Goal: Task Accomplishment & Management: Manage account settings

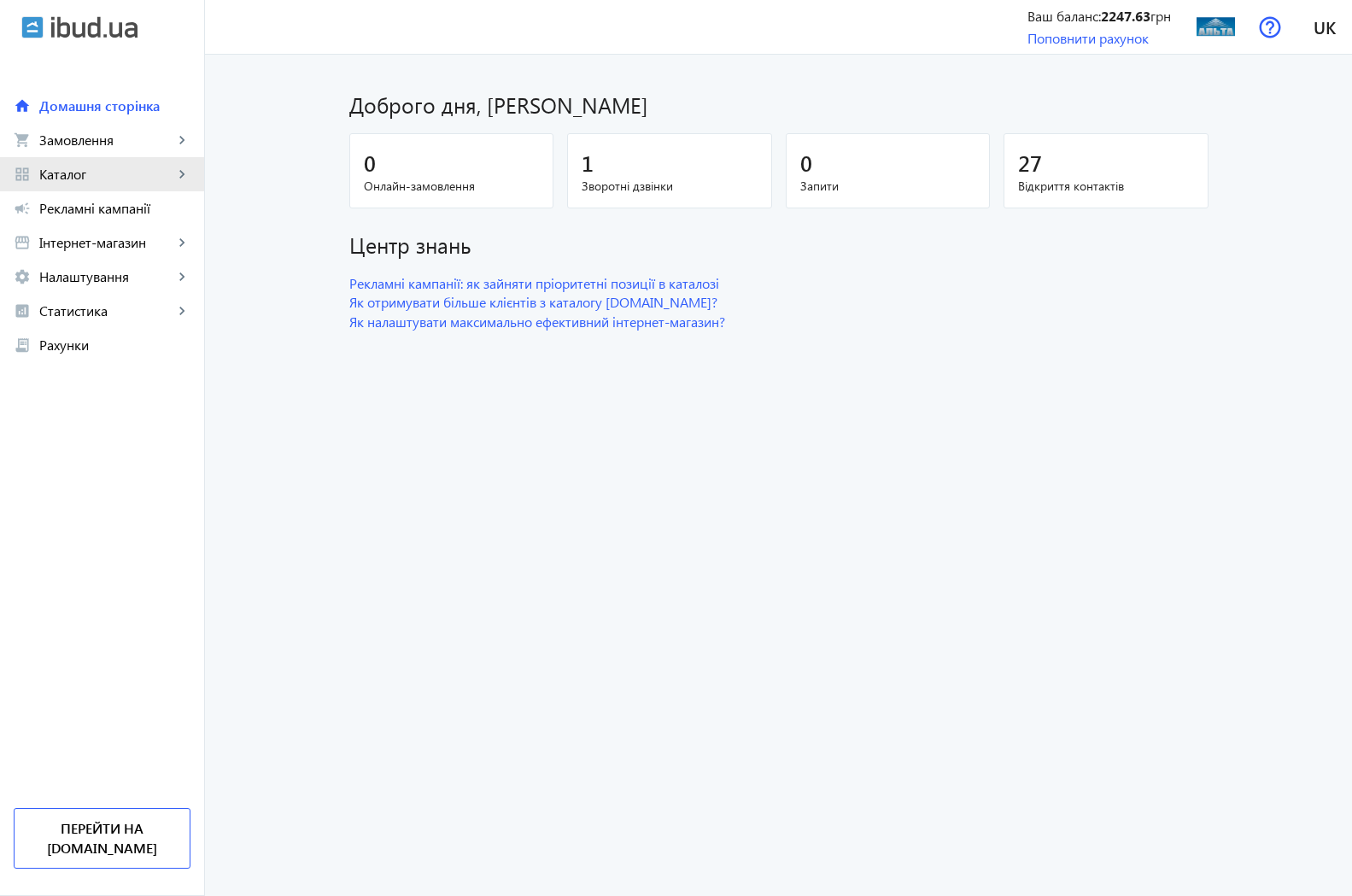
click at [70, 173] on span "Каталог" at bounding box center [106, 175] width 134 height 17
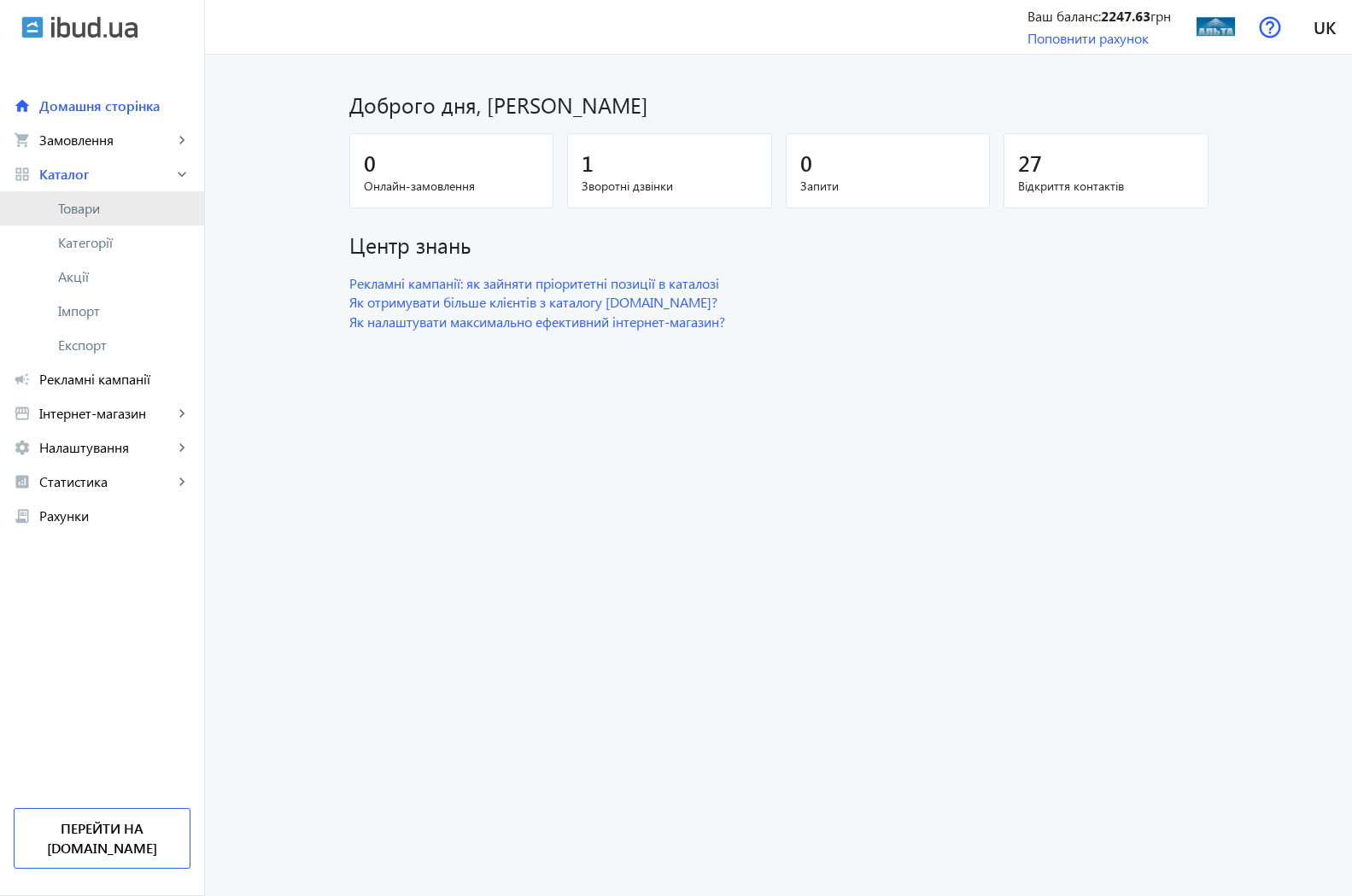
click at [98, 209] on span "Товари" at bounding box center [124, 209] width 132 height 17
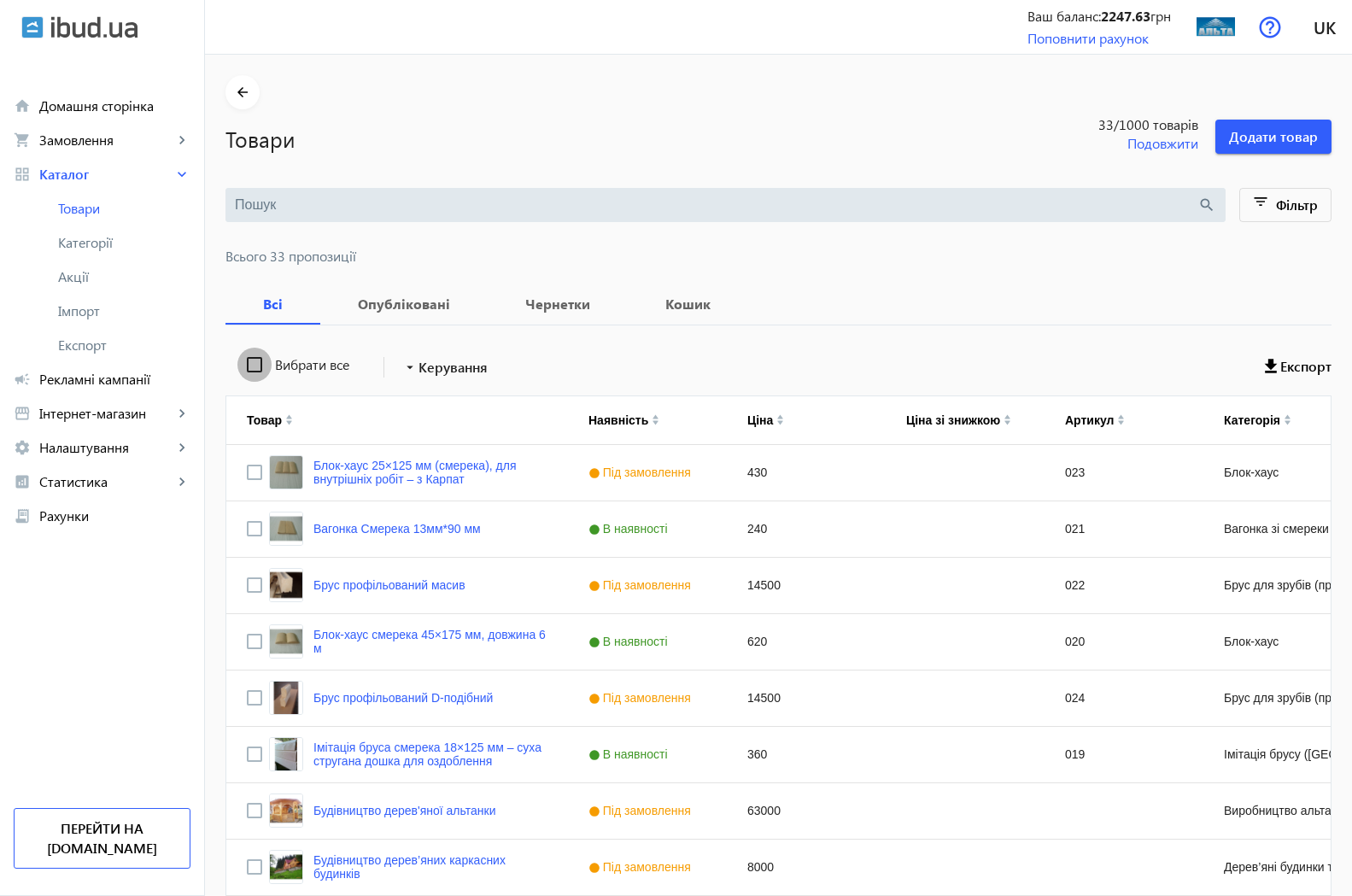
click at [238, 364] on input "Вибрати все" at bounding box center [254, 364] width 34 height 34
checkbox input "true"
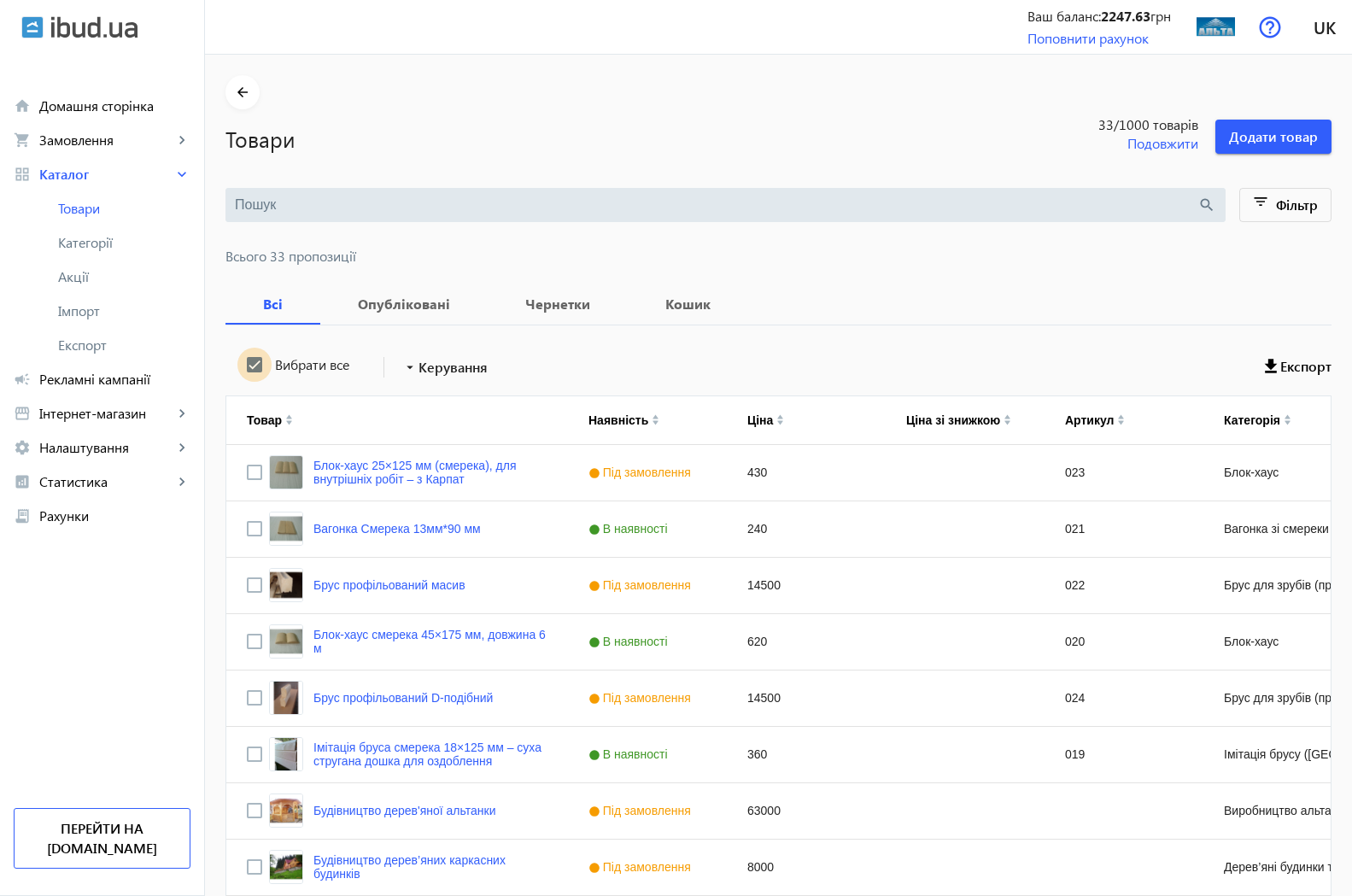
checkbox input "true"
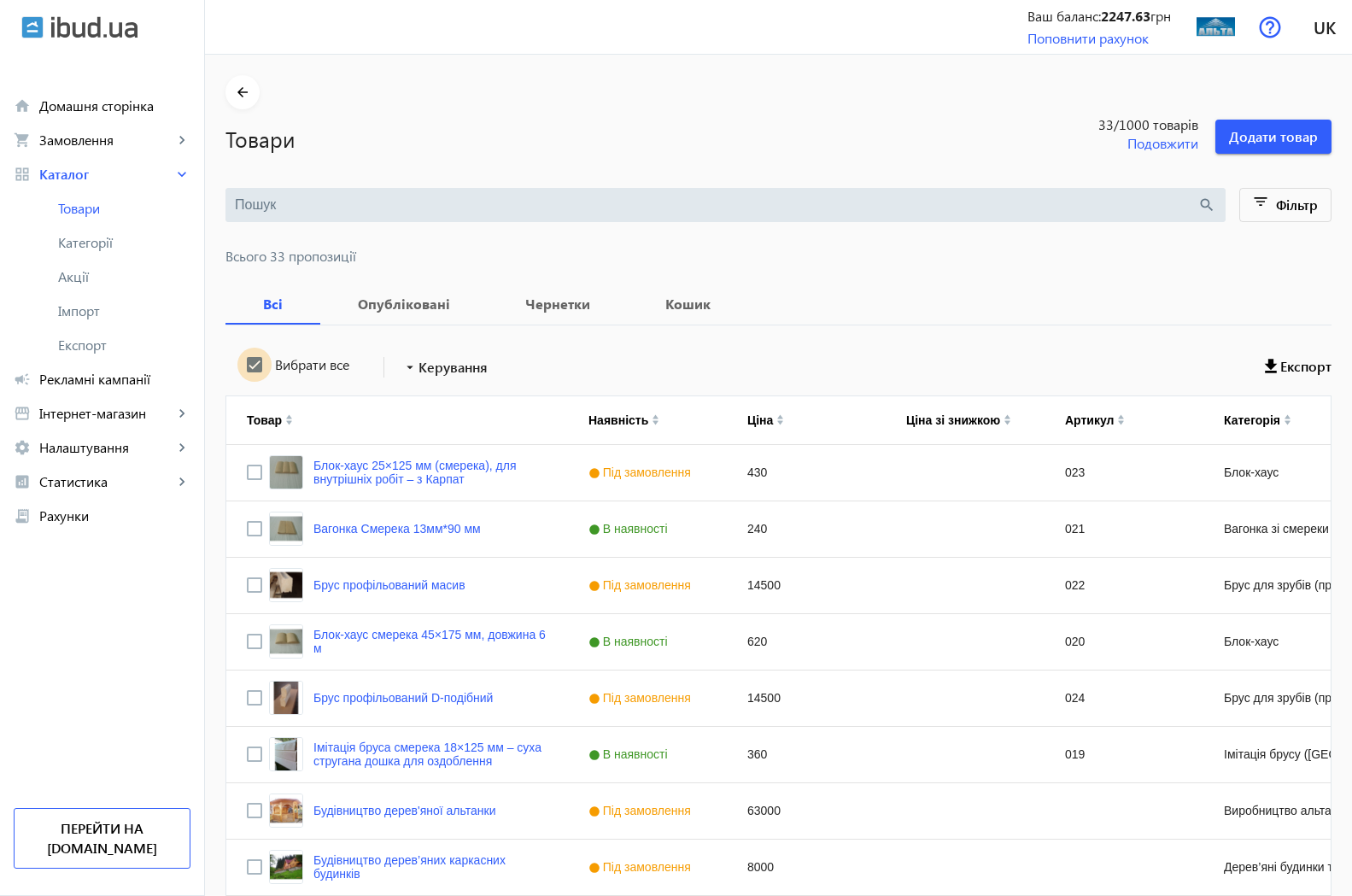
checkbox input "true"
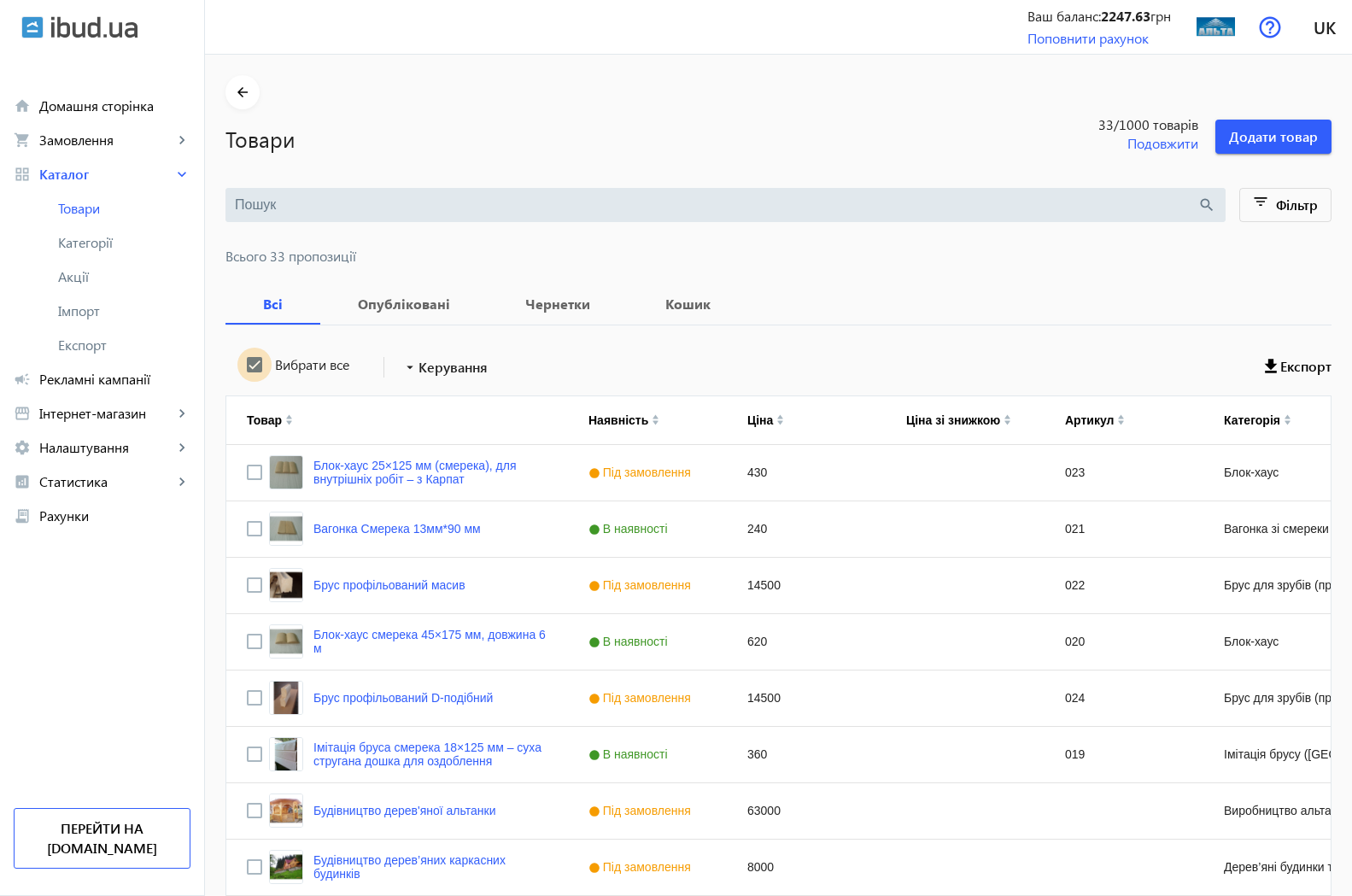
checkbox input "true"
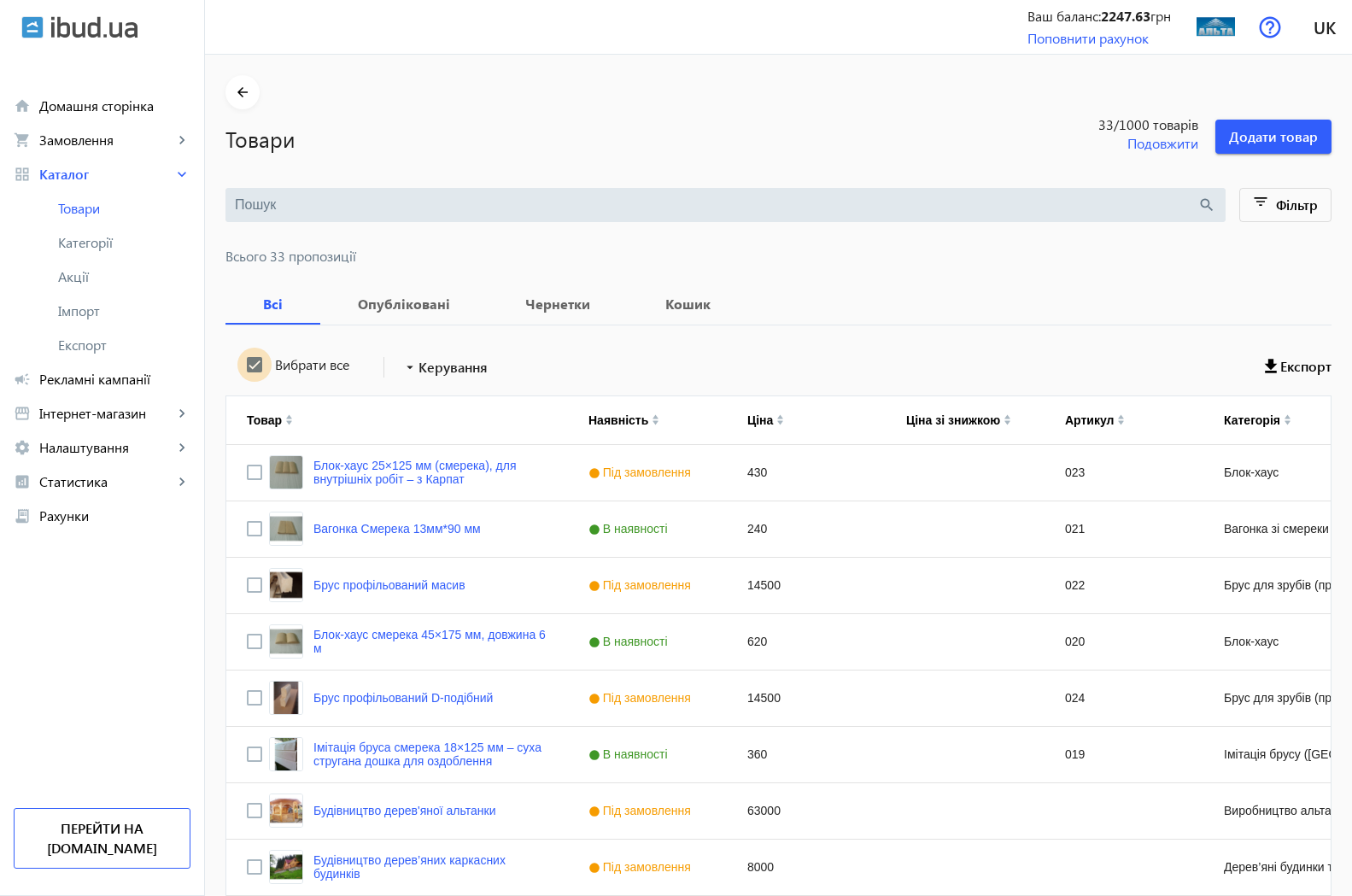
checkbox input "true"
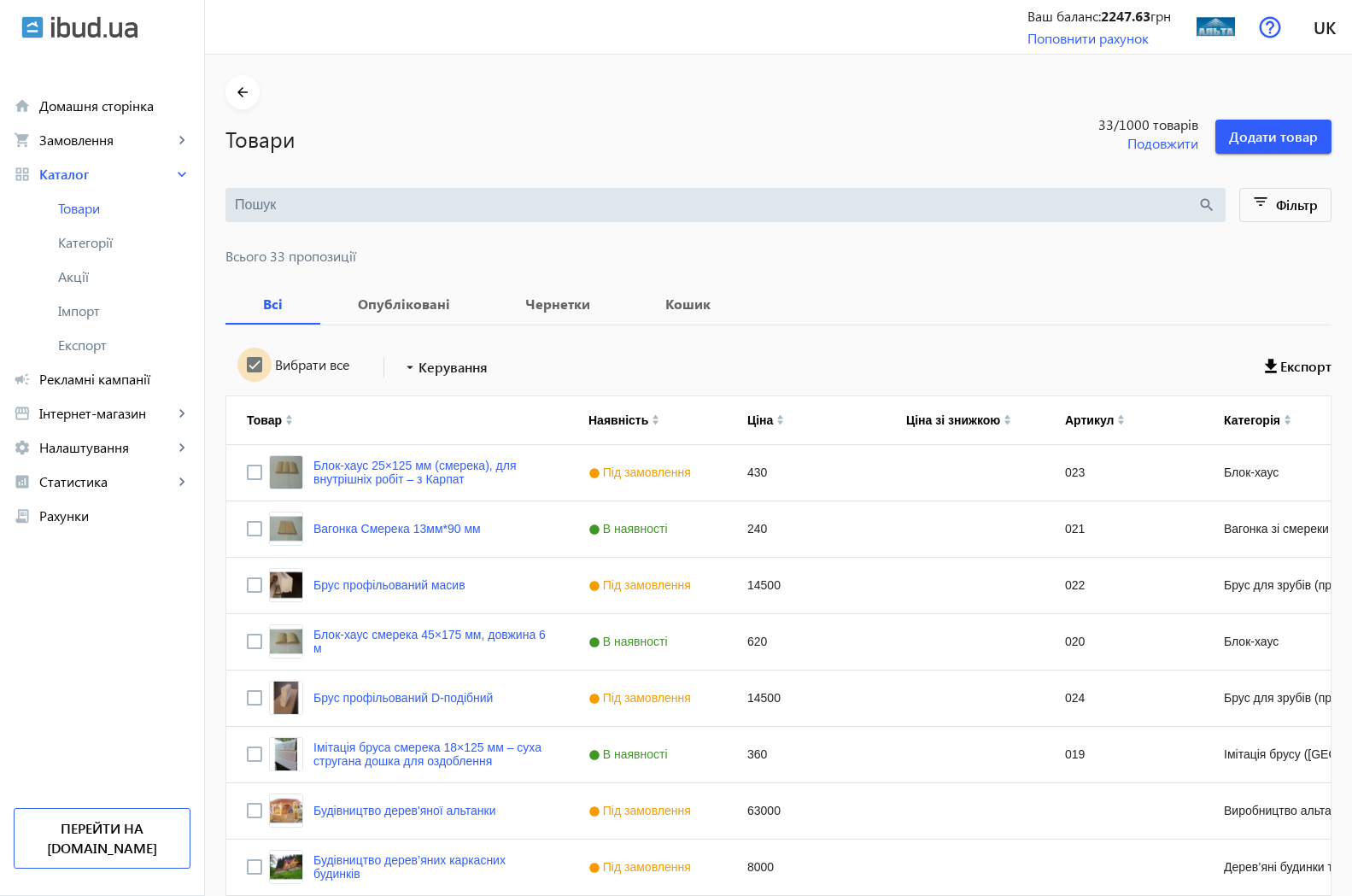
checkbox input "true"
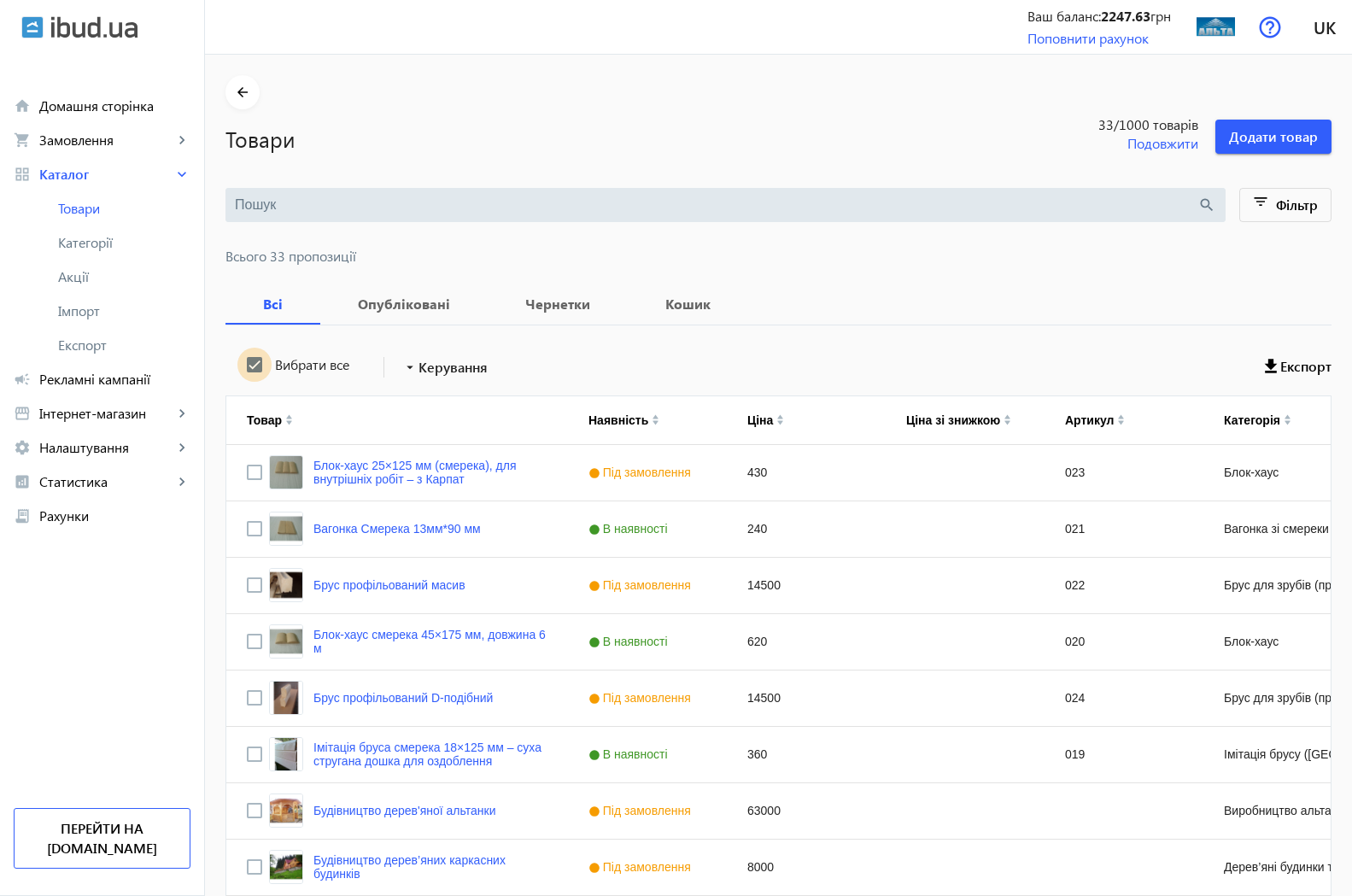
checkbox input "true"
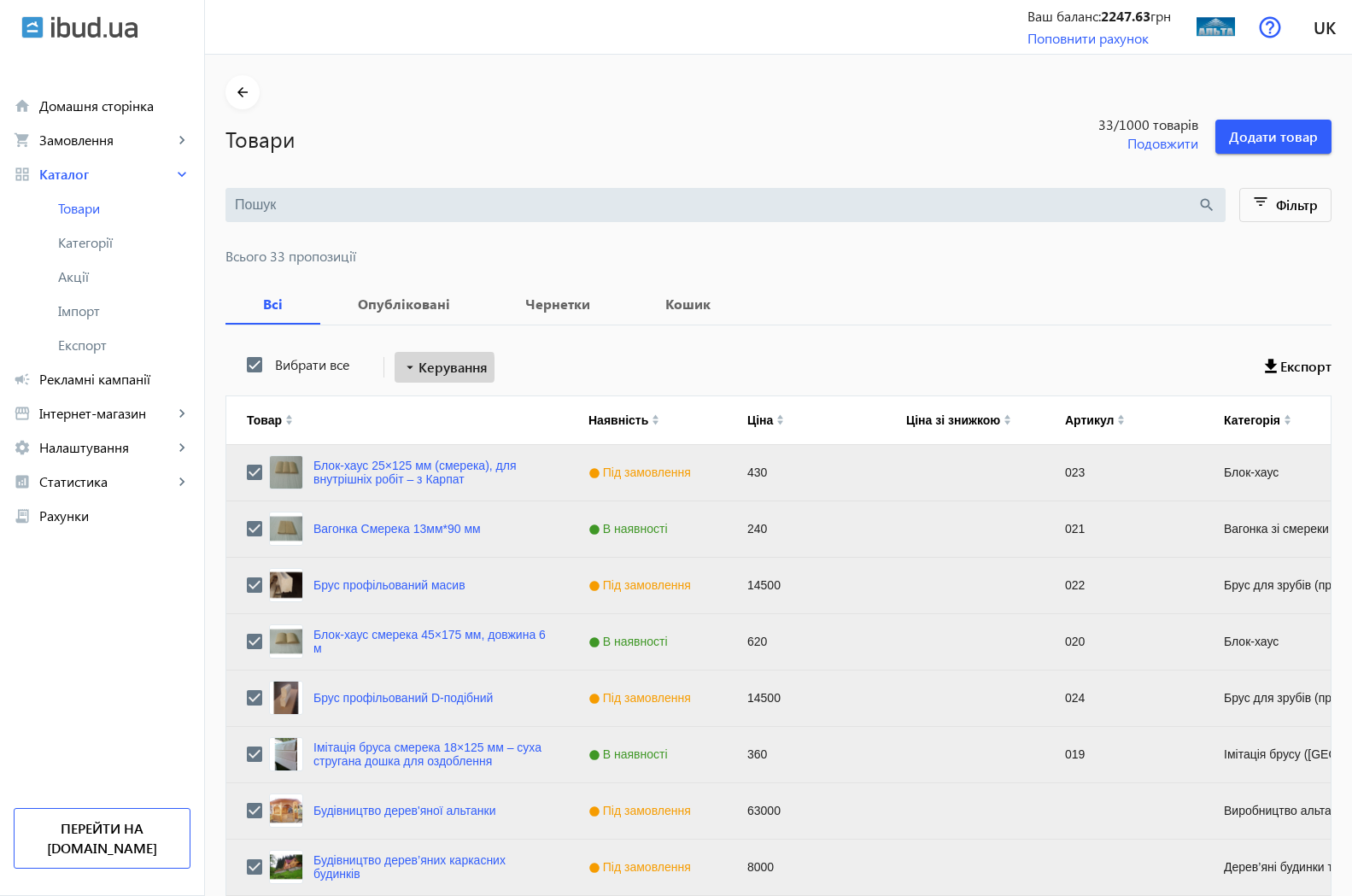
click at [403, 368] on mat-icon "arrow_drop_down" at bounding box center [410, 367] width 17 height 17
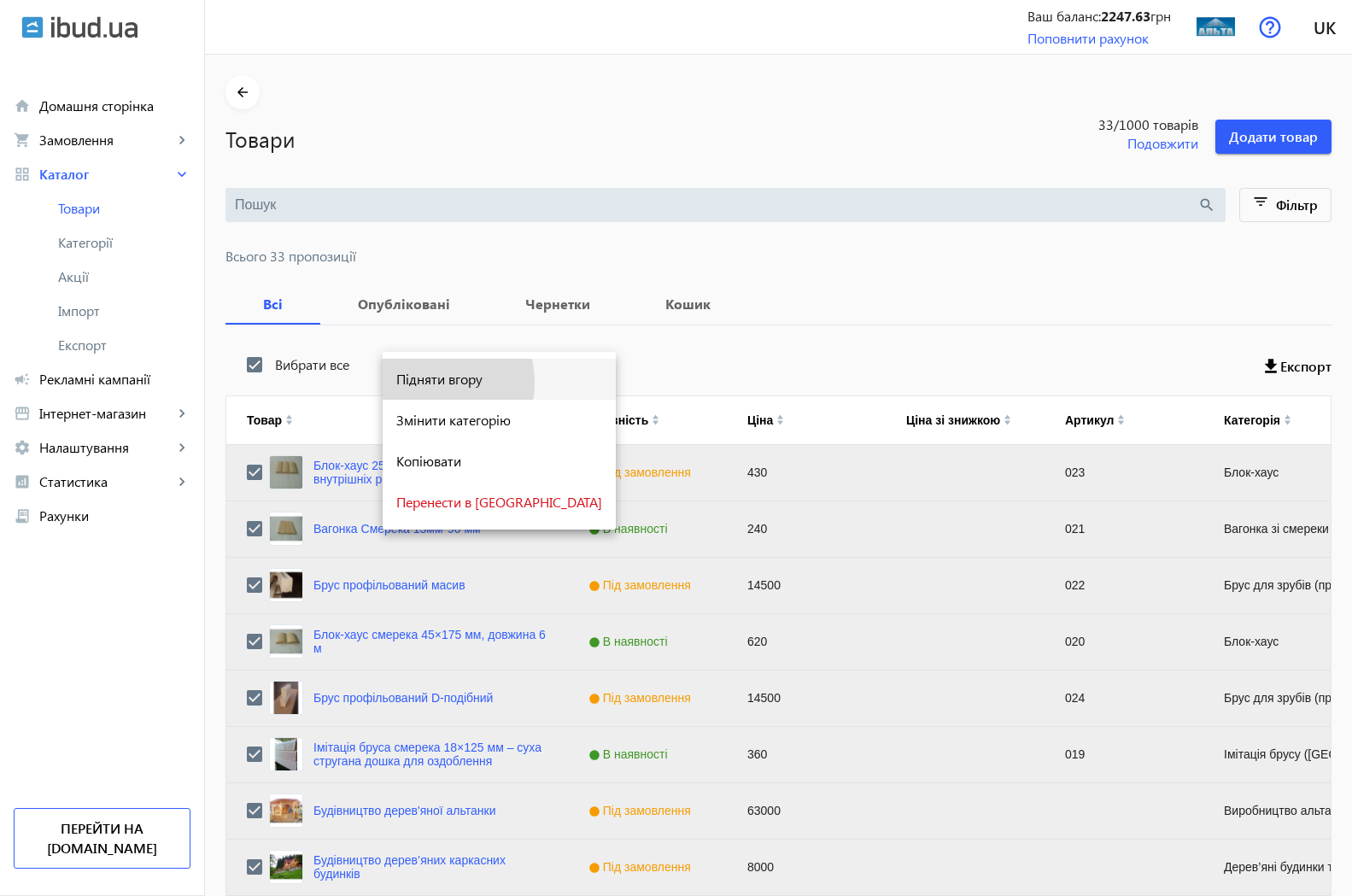
click at [431, 382] on span "Підняти вгору" at bounding box center [498, 379] width 206 height 14
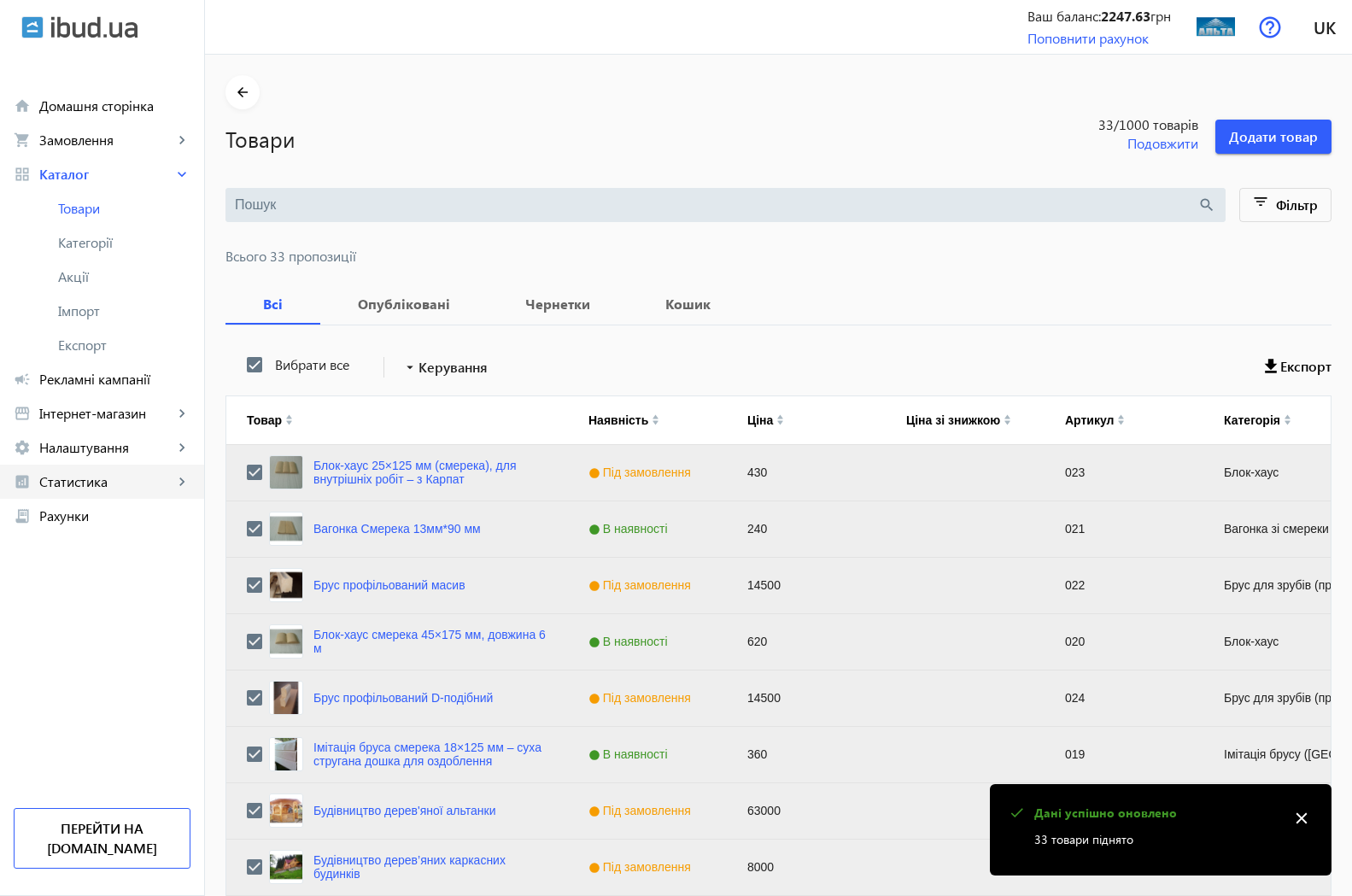
click at [75, 481] on span "Статистика" at bounding box center [106, 482] width 134 height 17
click at [77, 513] on span "Огляд" at bounding box center [124, 516] width 132 height 17
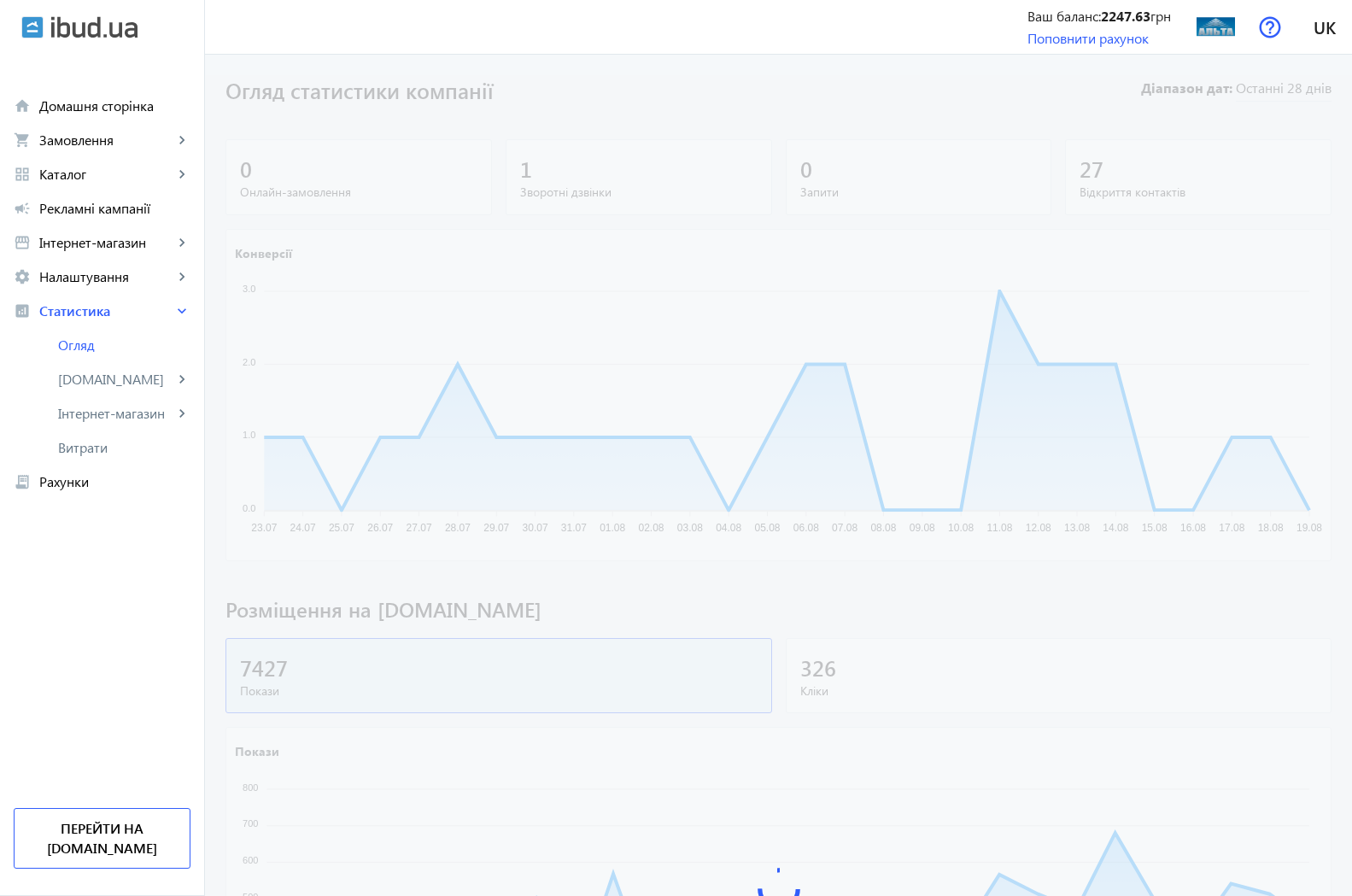
click at [1304, 815] on div at bounding box center [778, 888] width 1147 height 1627
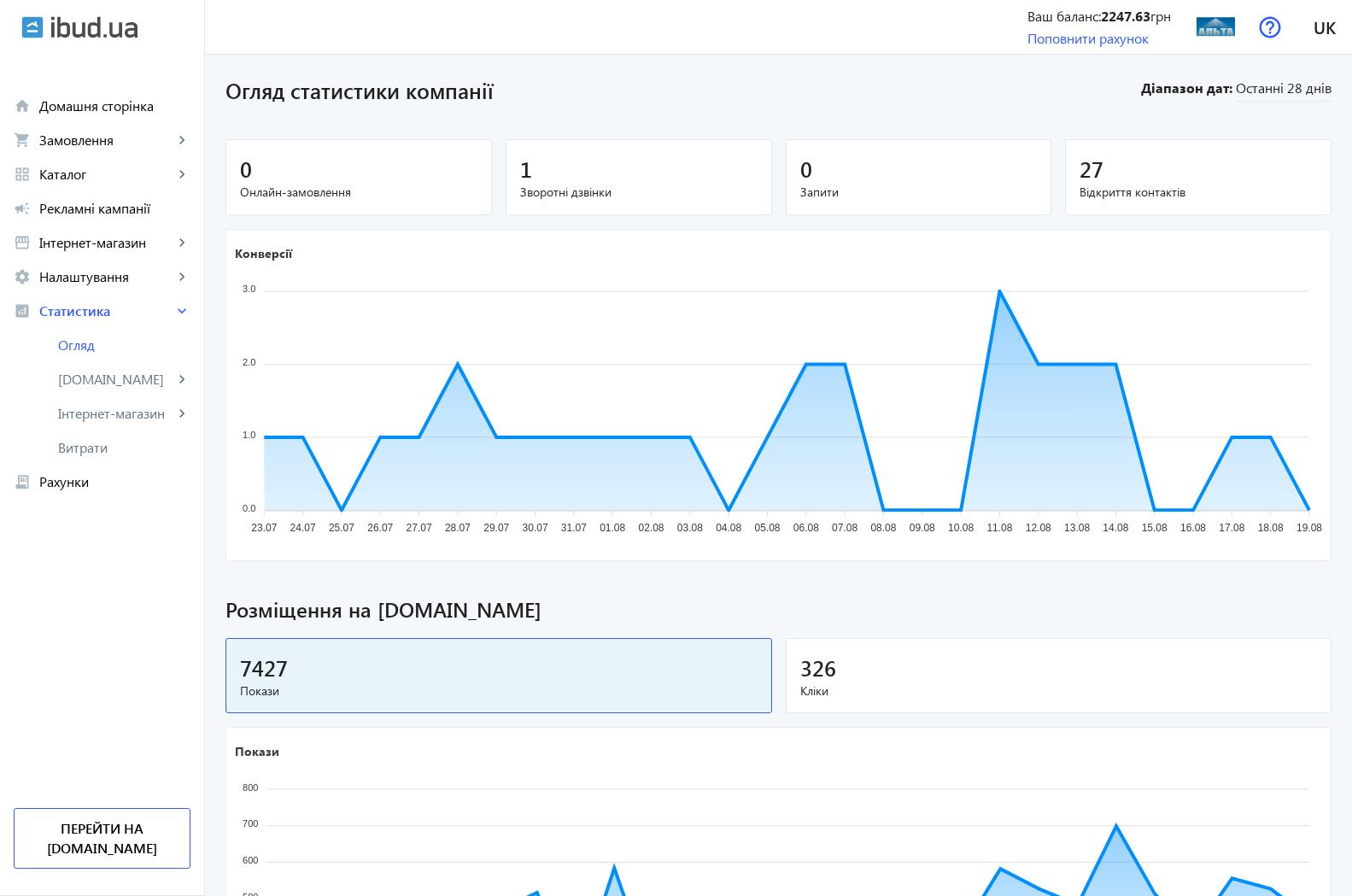
click at [815, 672] on span "326" at bounding box center [818, 667] width 36 height 28
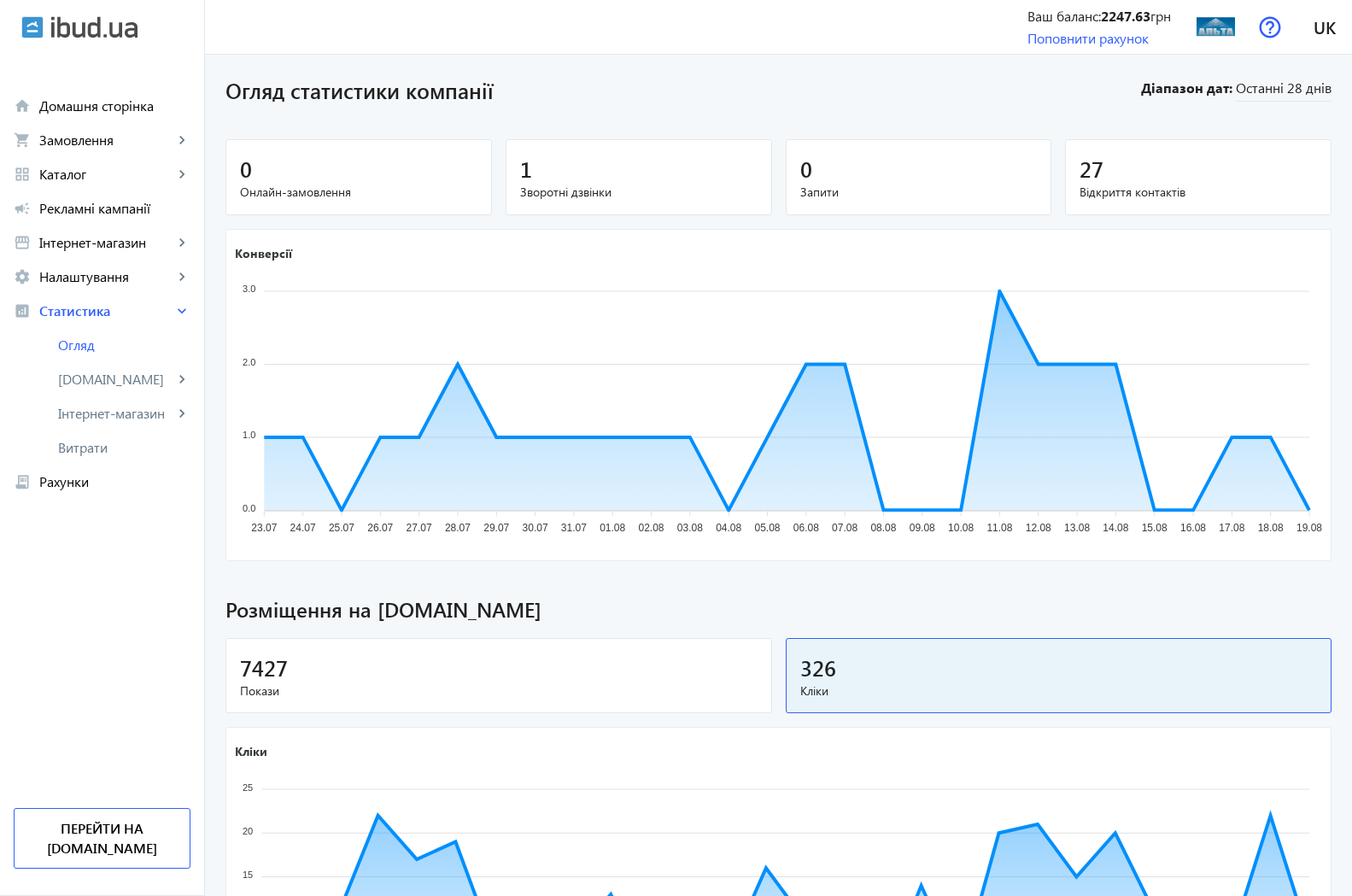
scroll to position [174, 0]
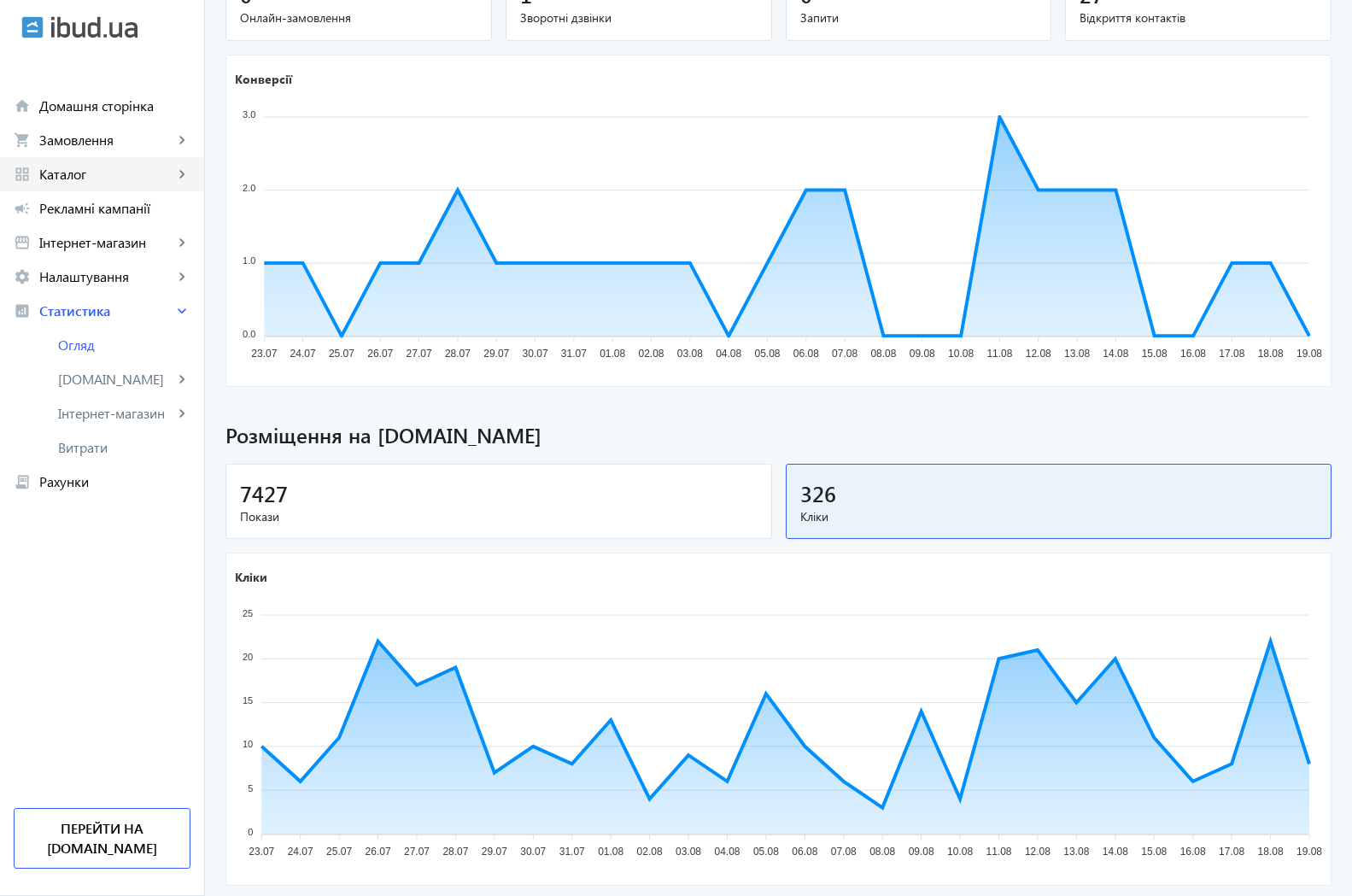
click at [72, 175] on span "Каталог" at bounding box center [106, 175] width 134 height 17
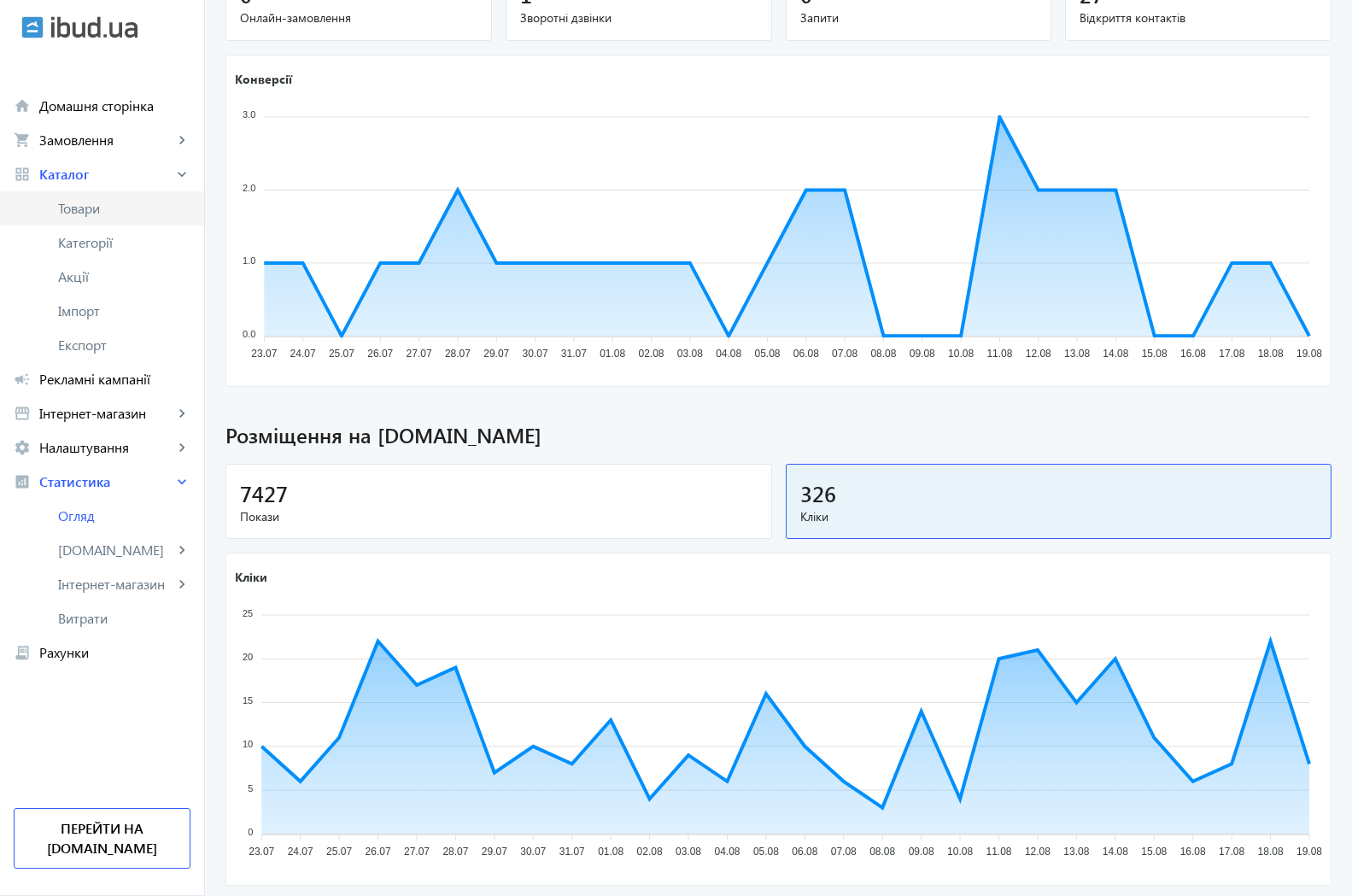
click at [77, 210] on span "Товари" at bounding box center [124, 209] width 132 height 17
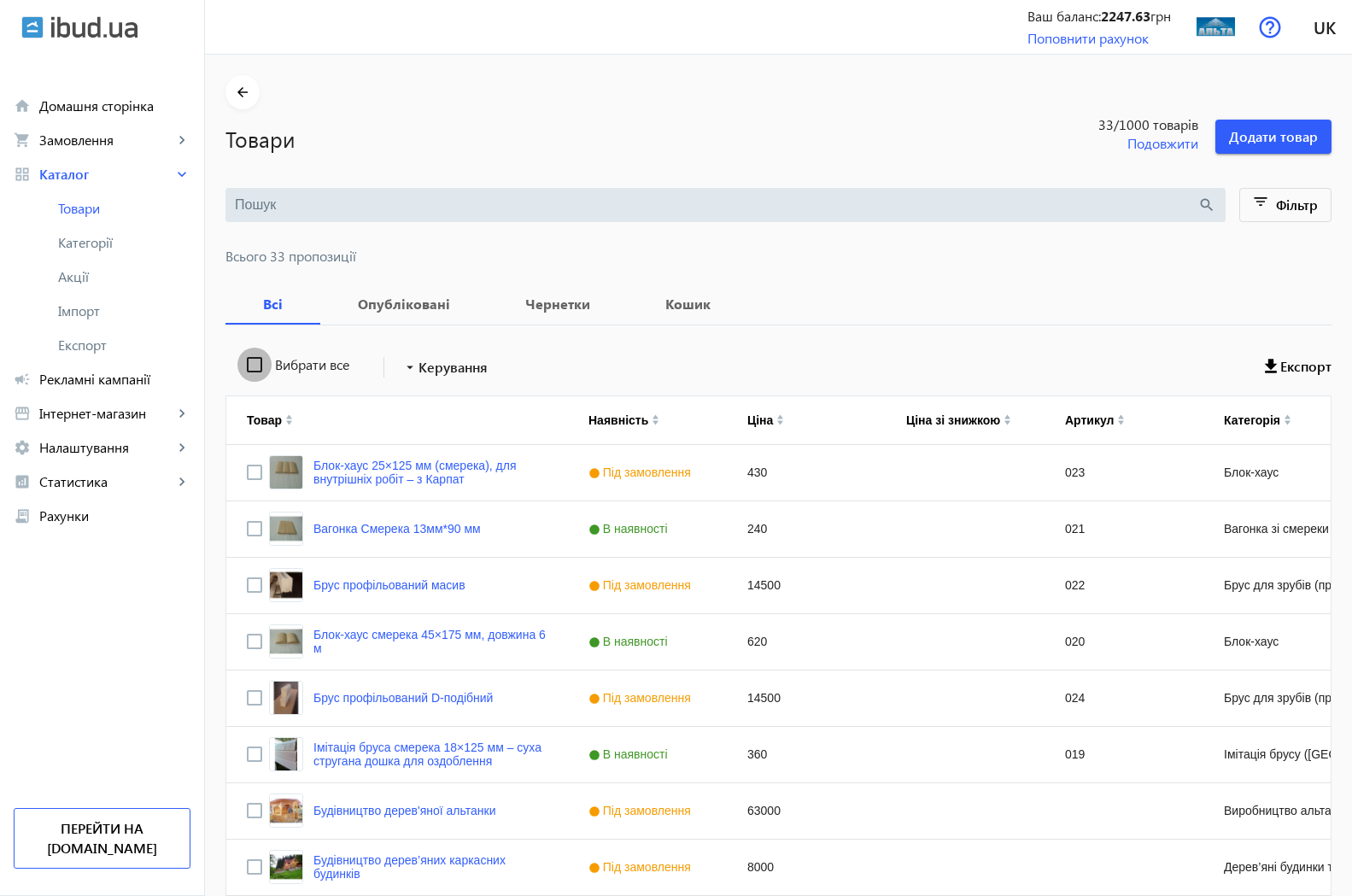
click at [243, 358] on input "Вибрати все" at bounding box center [254, 364] width 34 height 34
checkbox input "true"
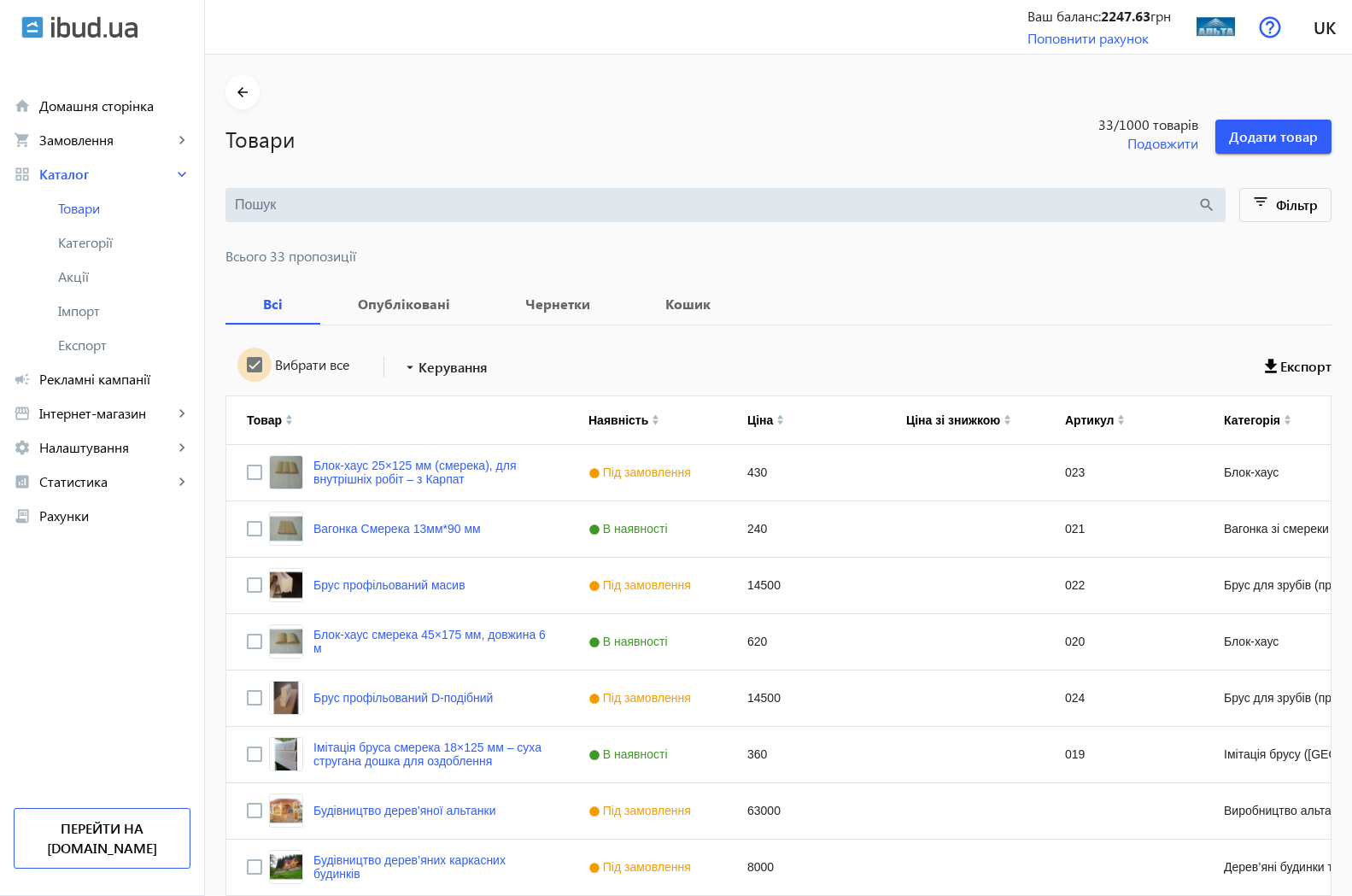
checkbox input "true"
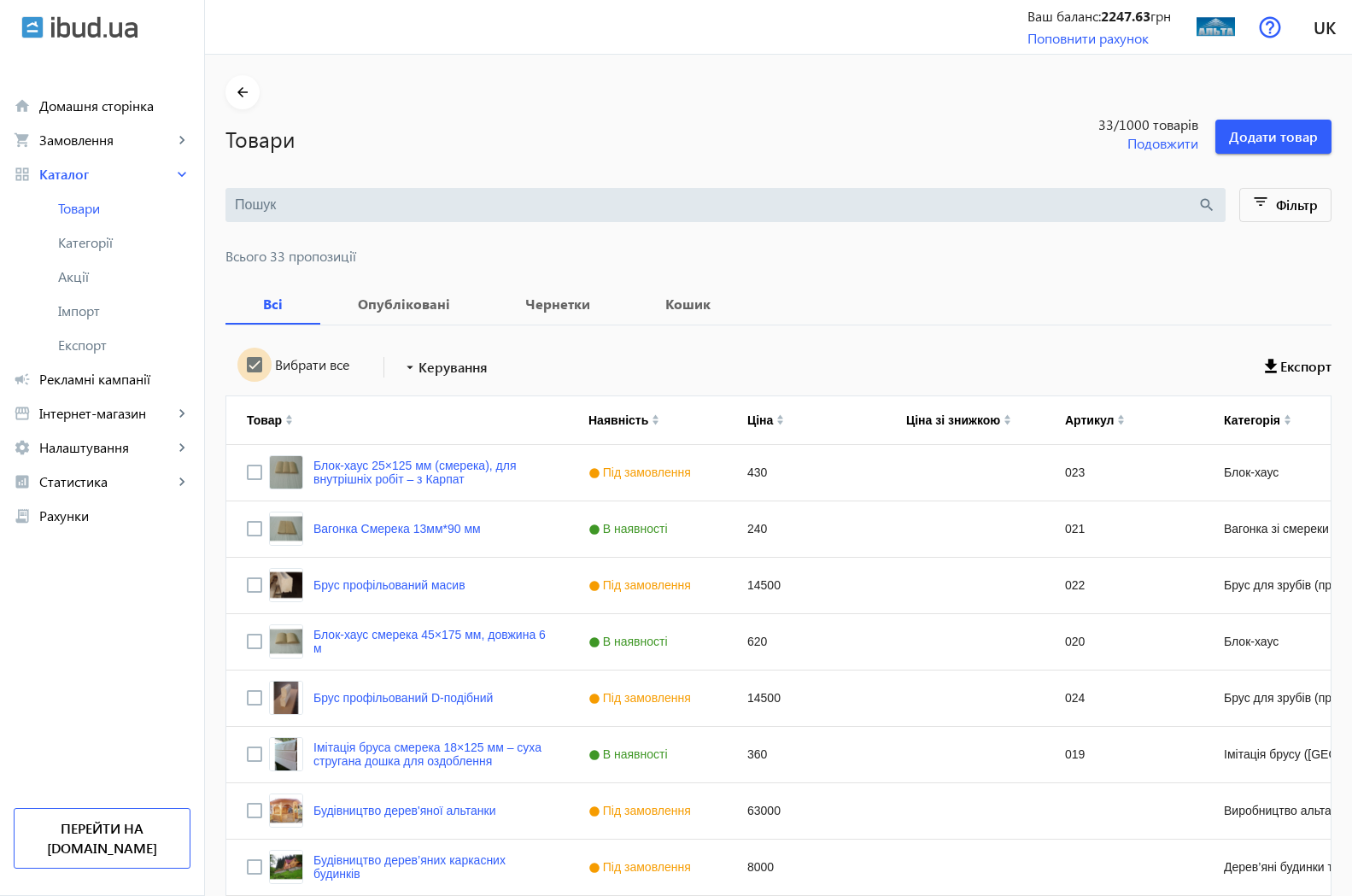
checkbox input "true"
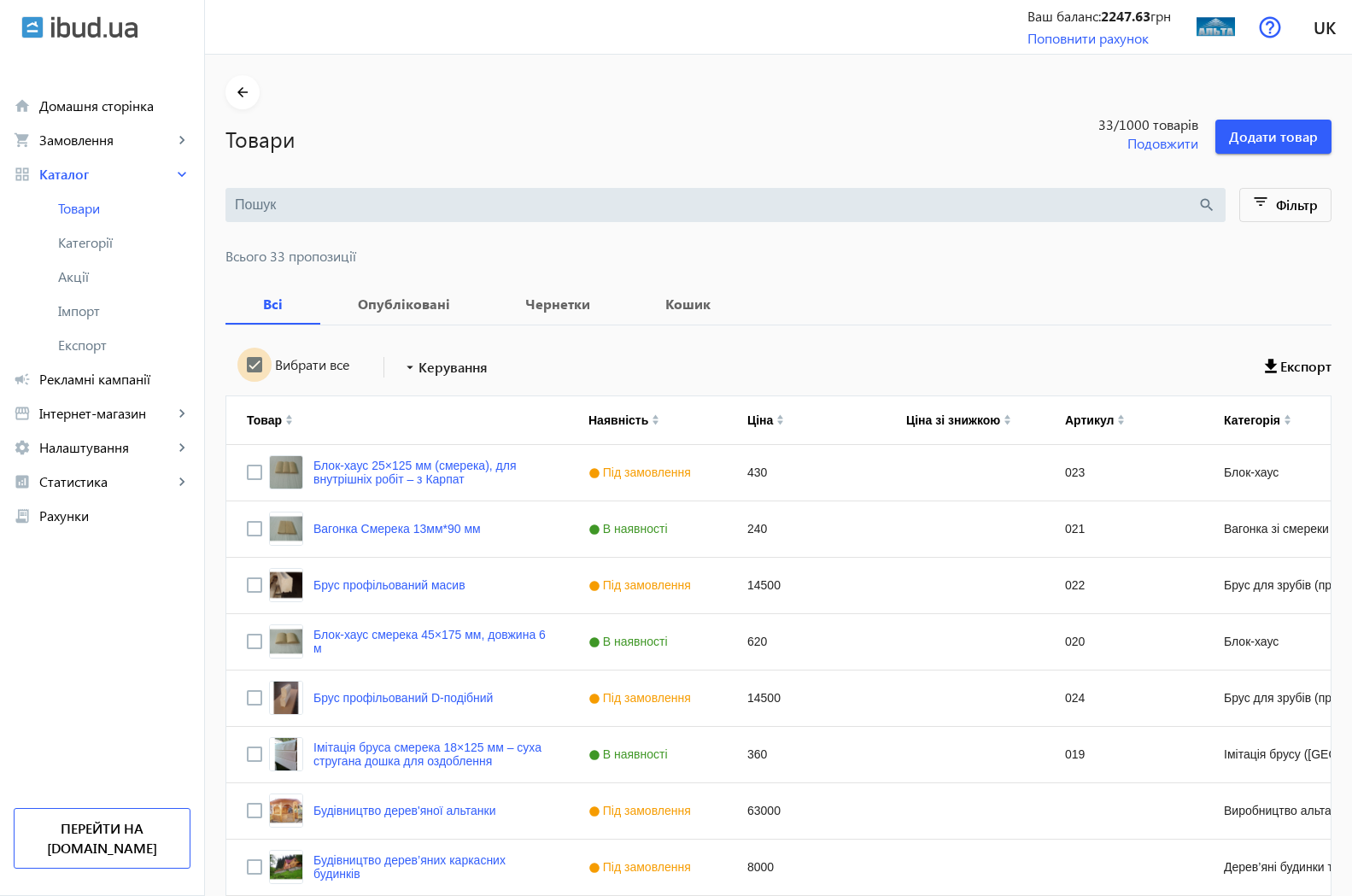
checkbox input "true"
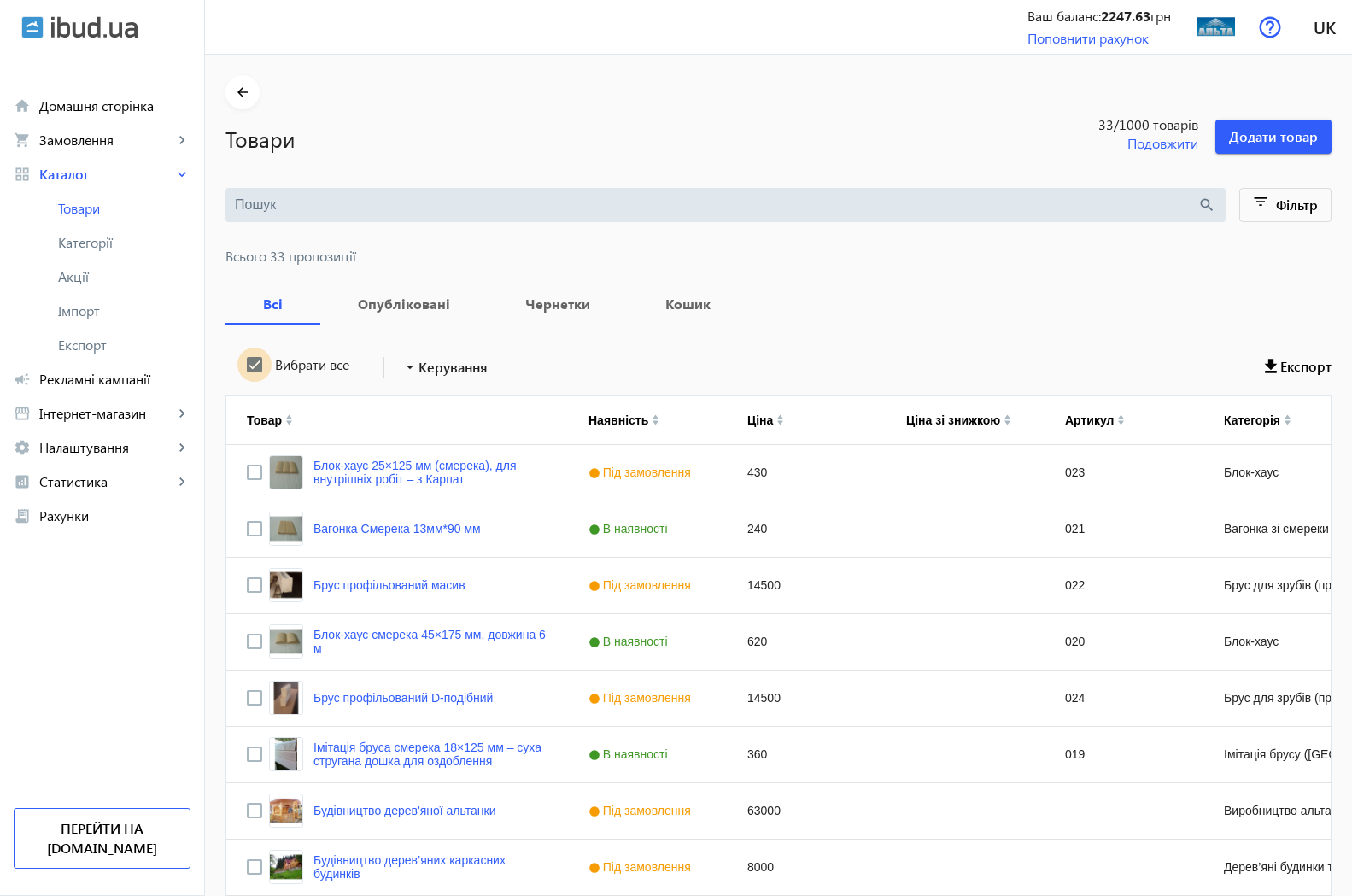
checkbox input "true"
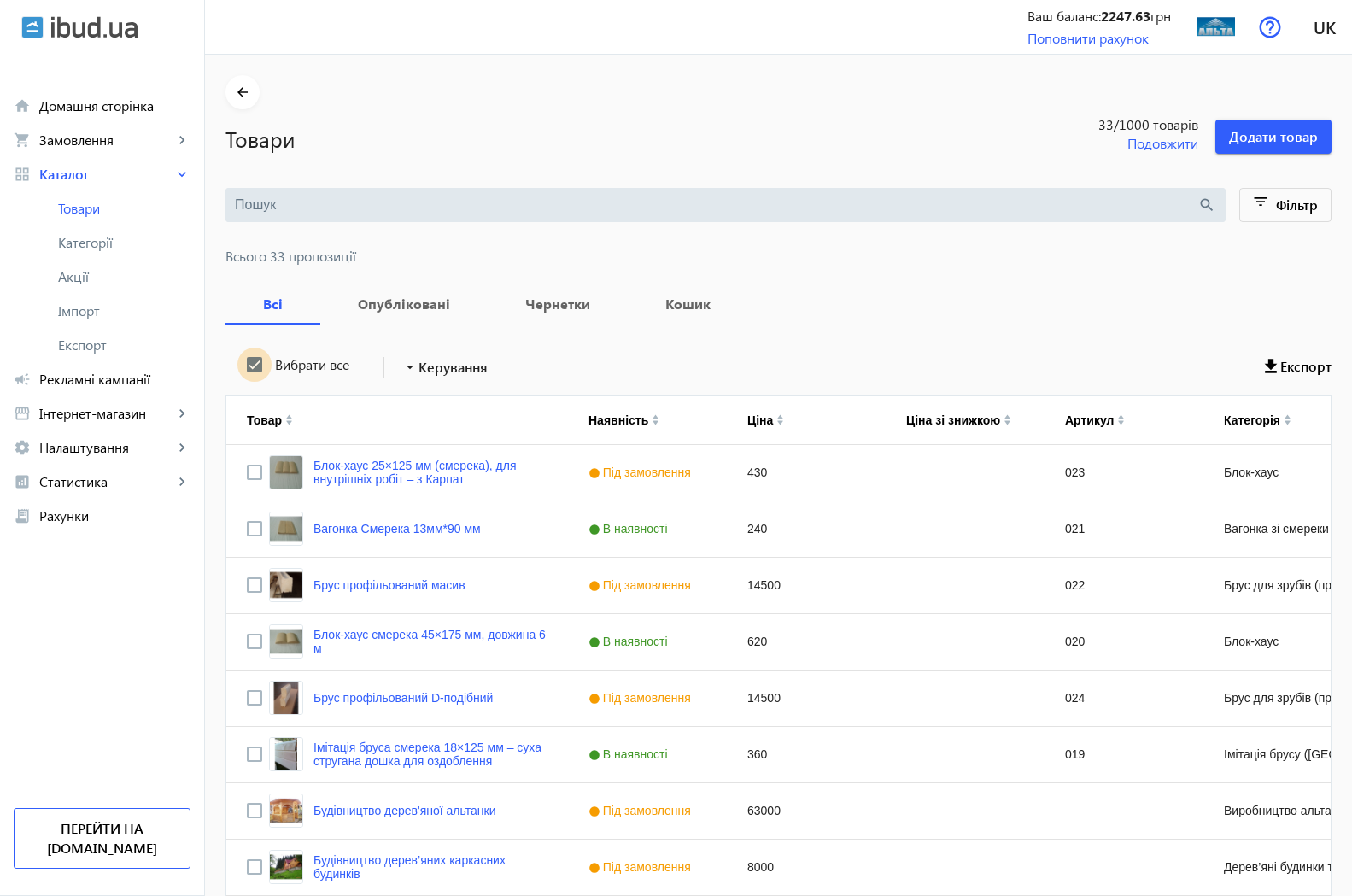
checkbox input "true"
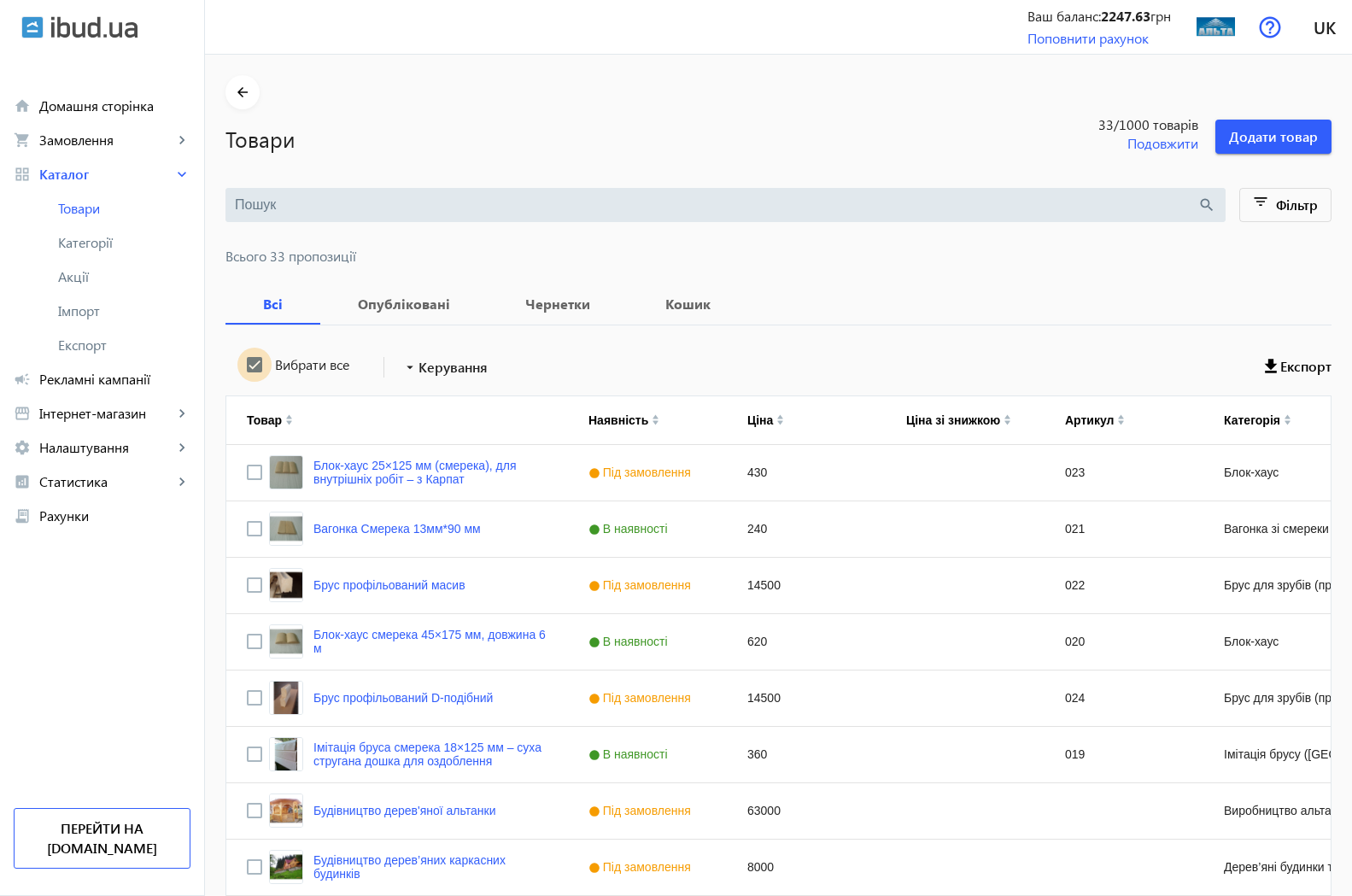
checkbox input "true"
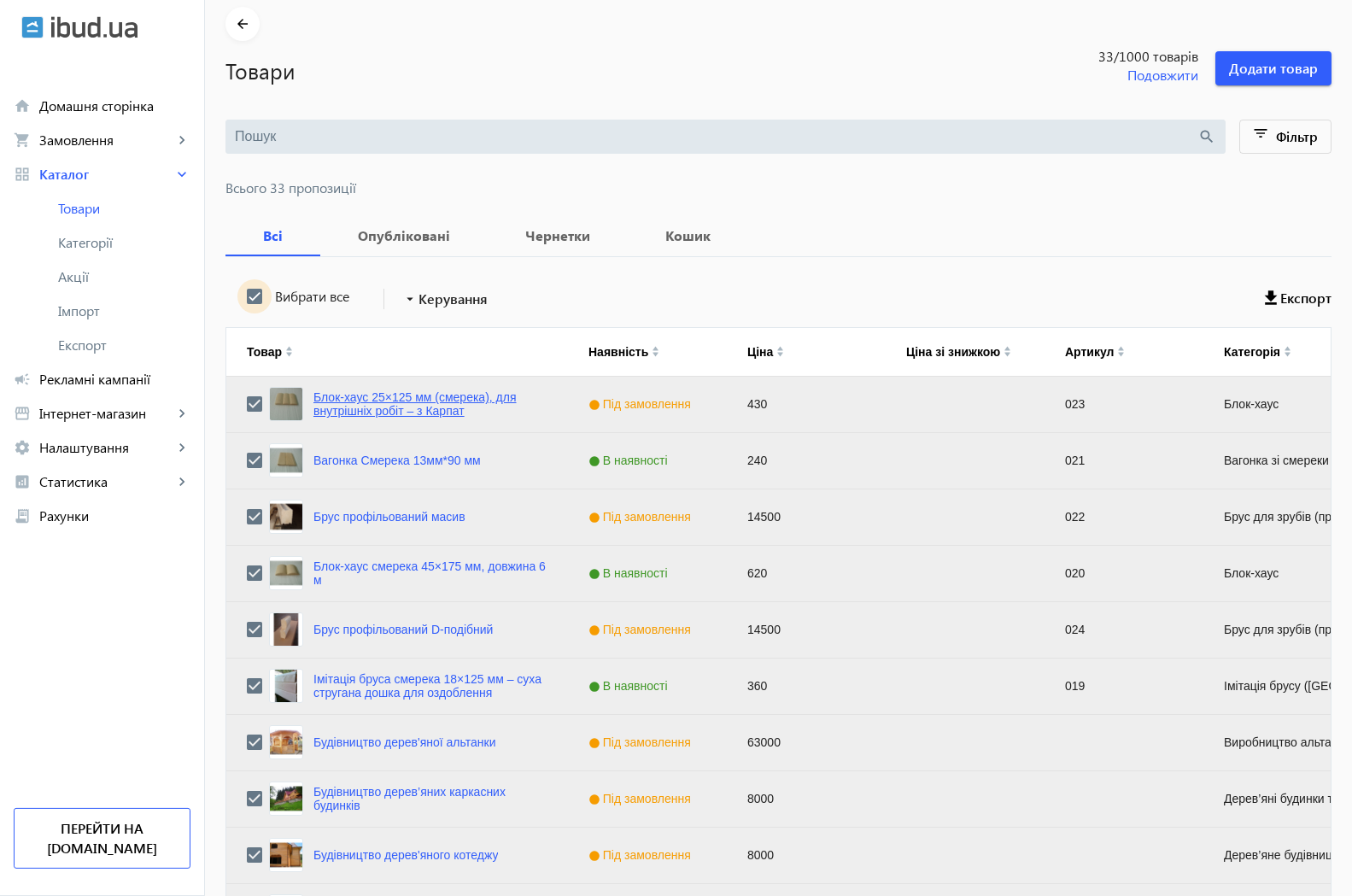
scroll to position [87, 0]
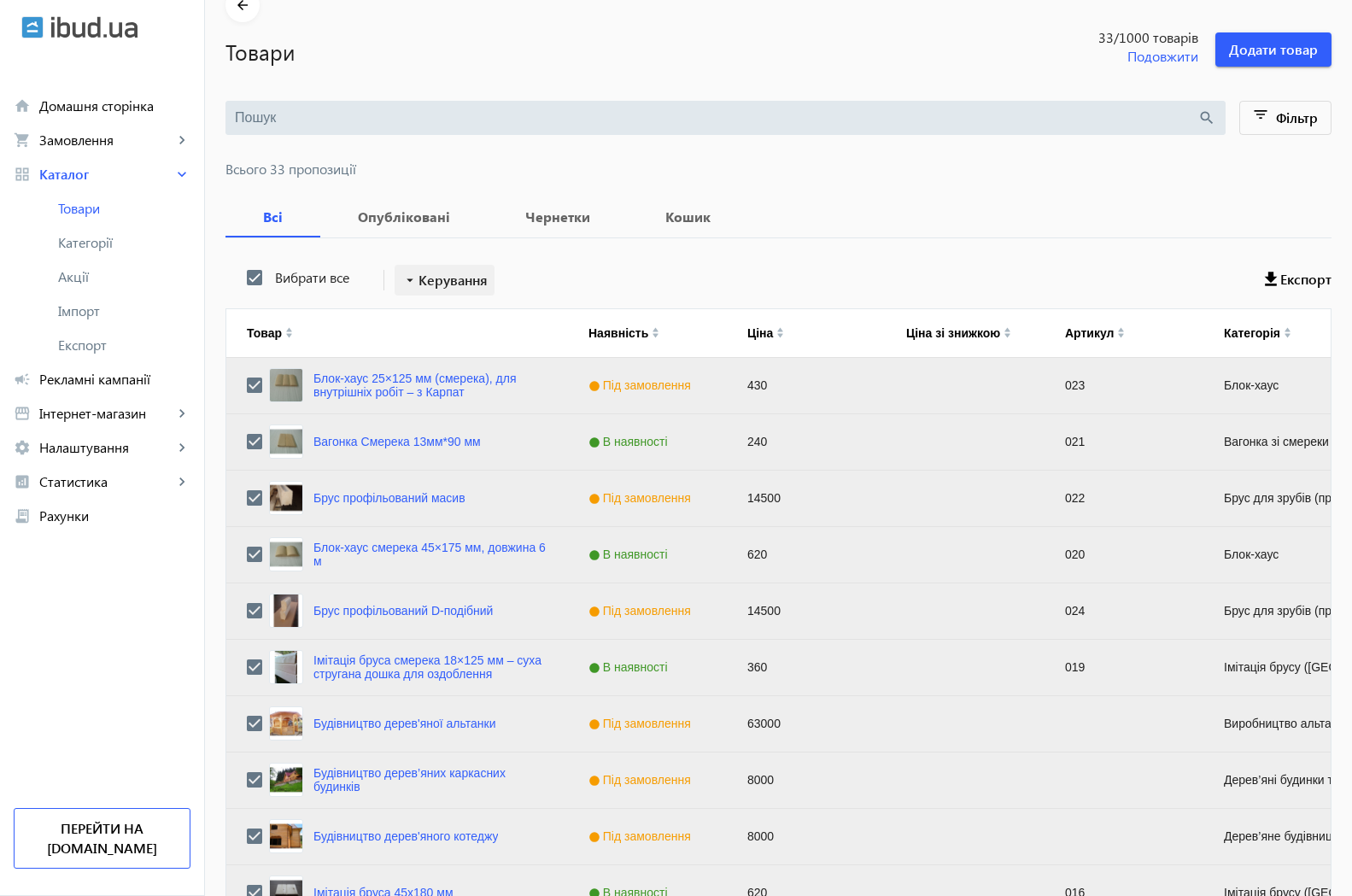
click at [418, 277] on span "Керування" at bounding box center [453, 279] width 70 height 20
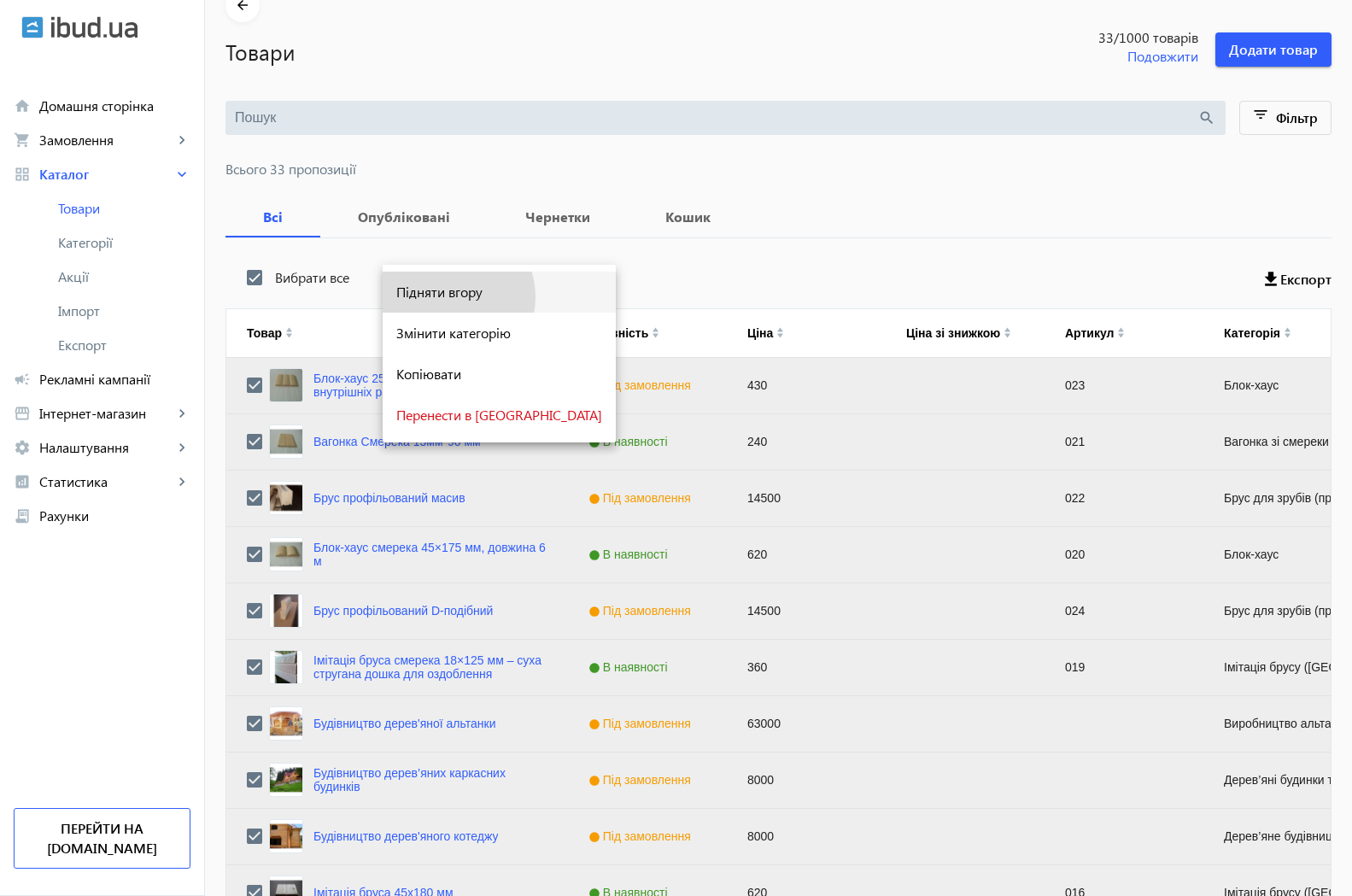
click at [449, 297] on span "Підняти вгору" at bounding box center [498, 292] width 206 height 14
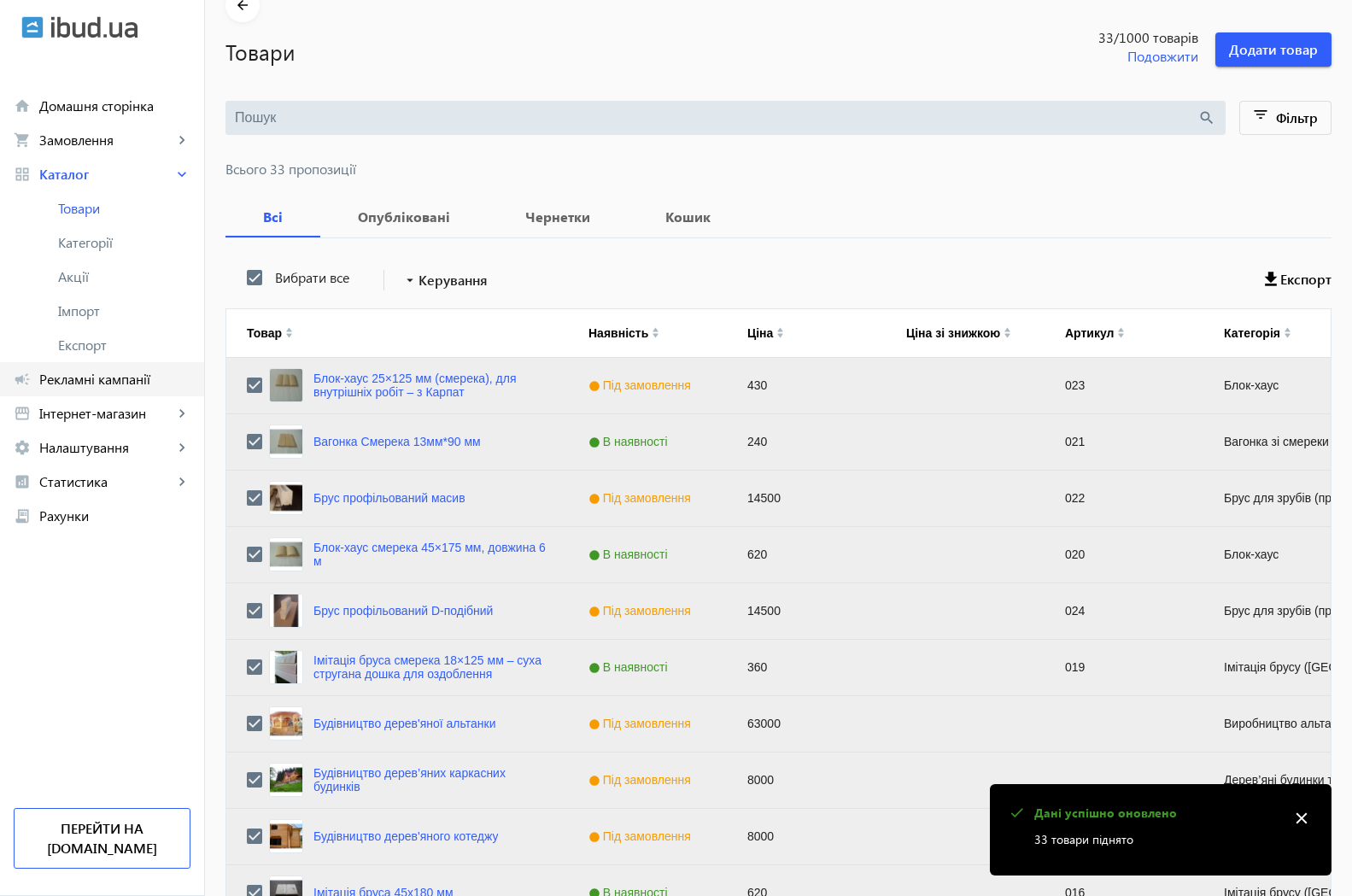
click at [89, 379] on span "Рекламні кампанії" at bounding box center [115, 379] width 152 height 17
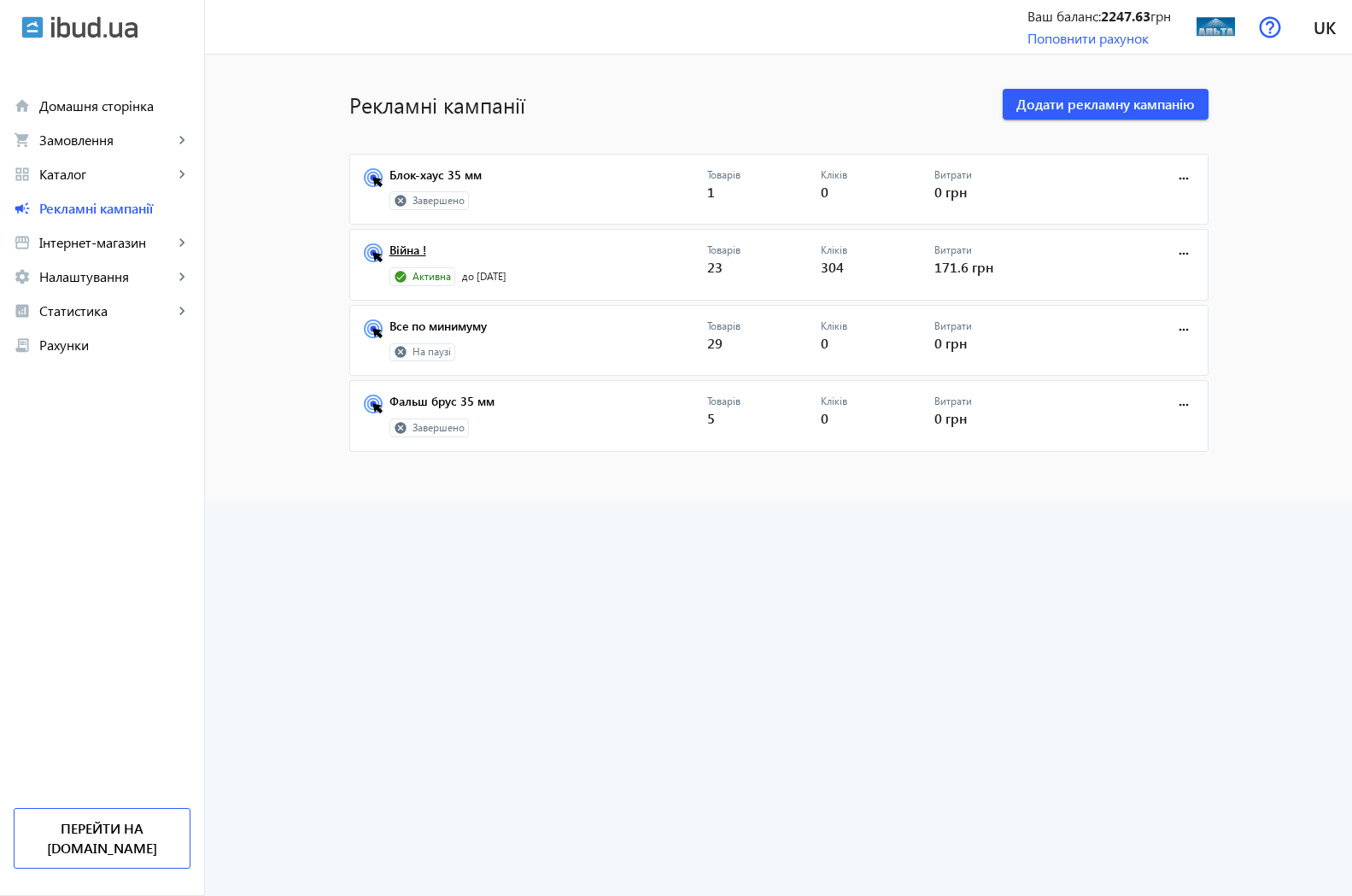
click at [396, 253] on link "Війна !" at bounding box center [548, 255] width 318 height 24
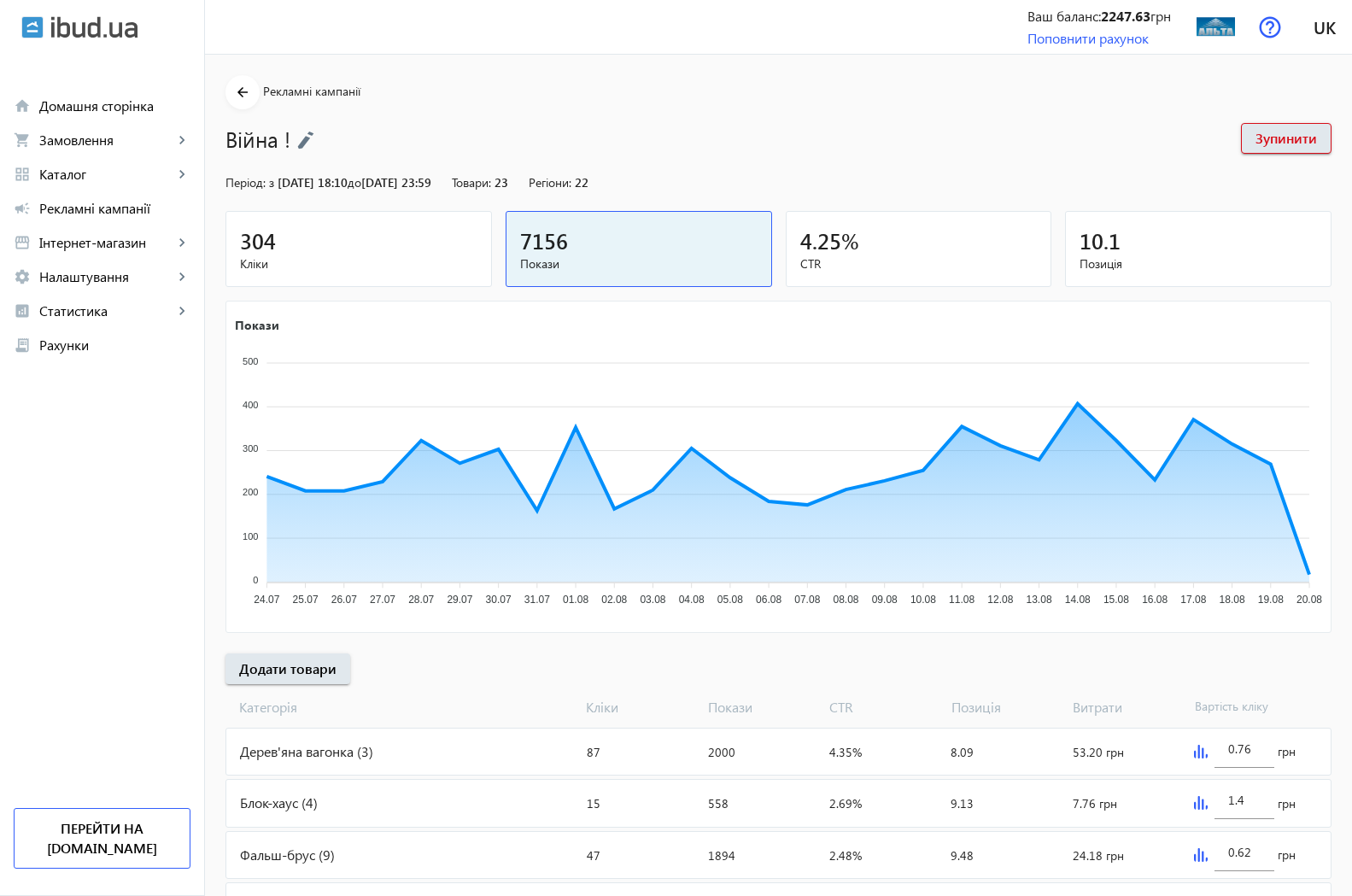
click at [250, 238] on span "304" at bounding box center [257, 239] width 36 height 28
